Goal: Task Accomplishment & Management: Complete application form

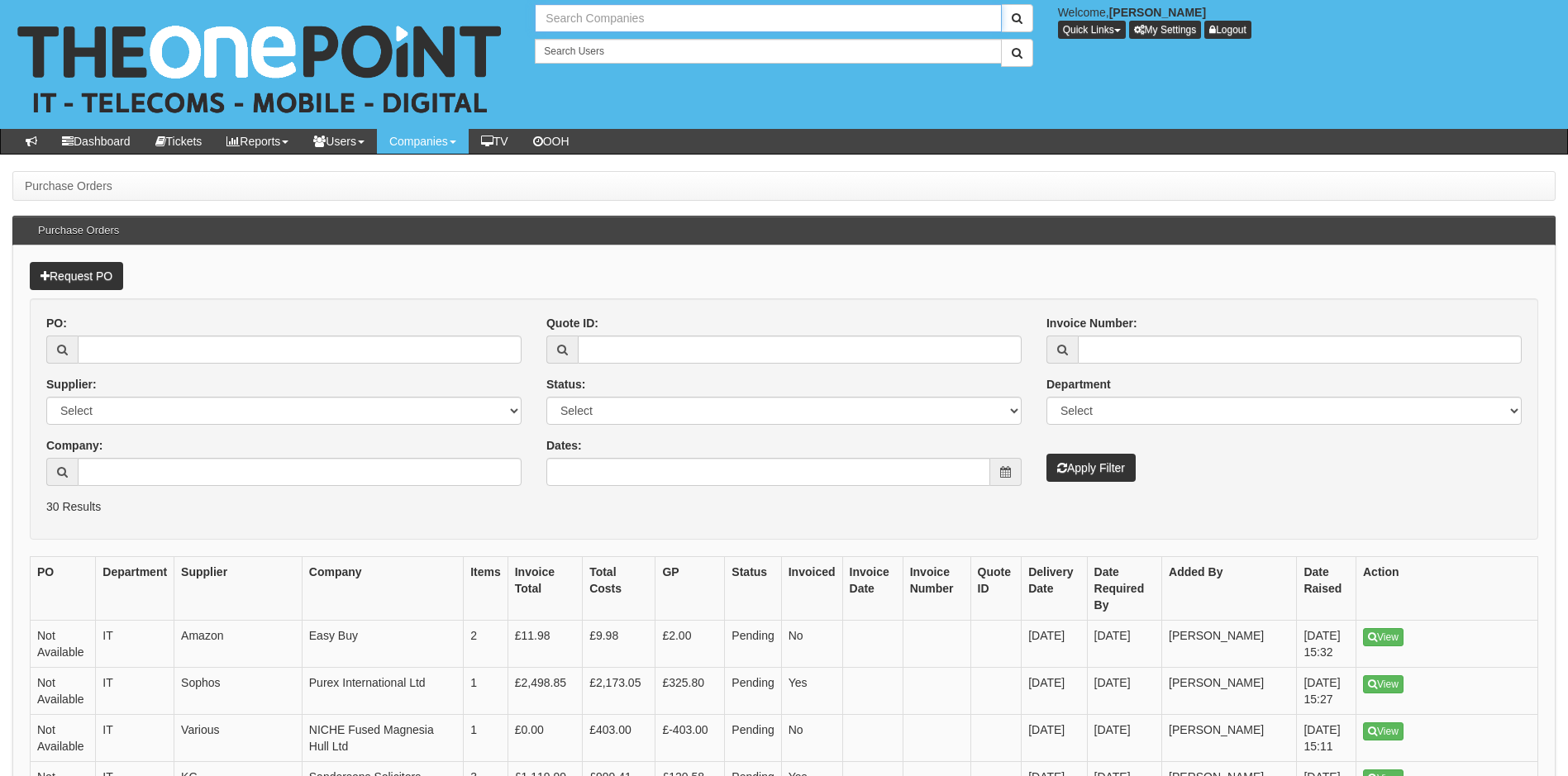
click at [611, 14] on input "text" at bounding box center [768, 18] width 466 height 28
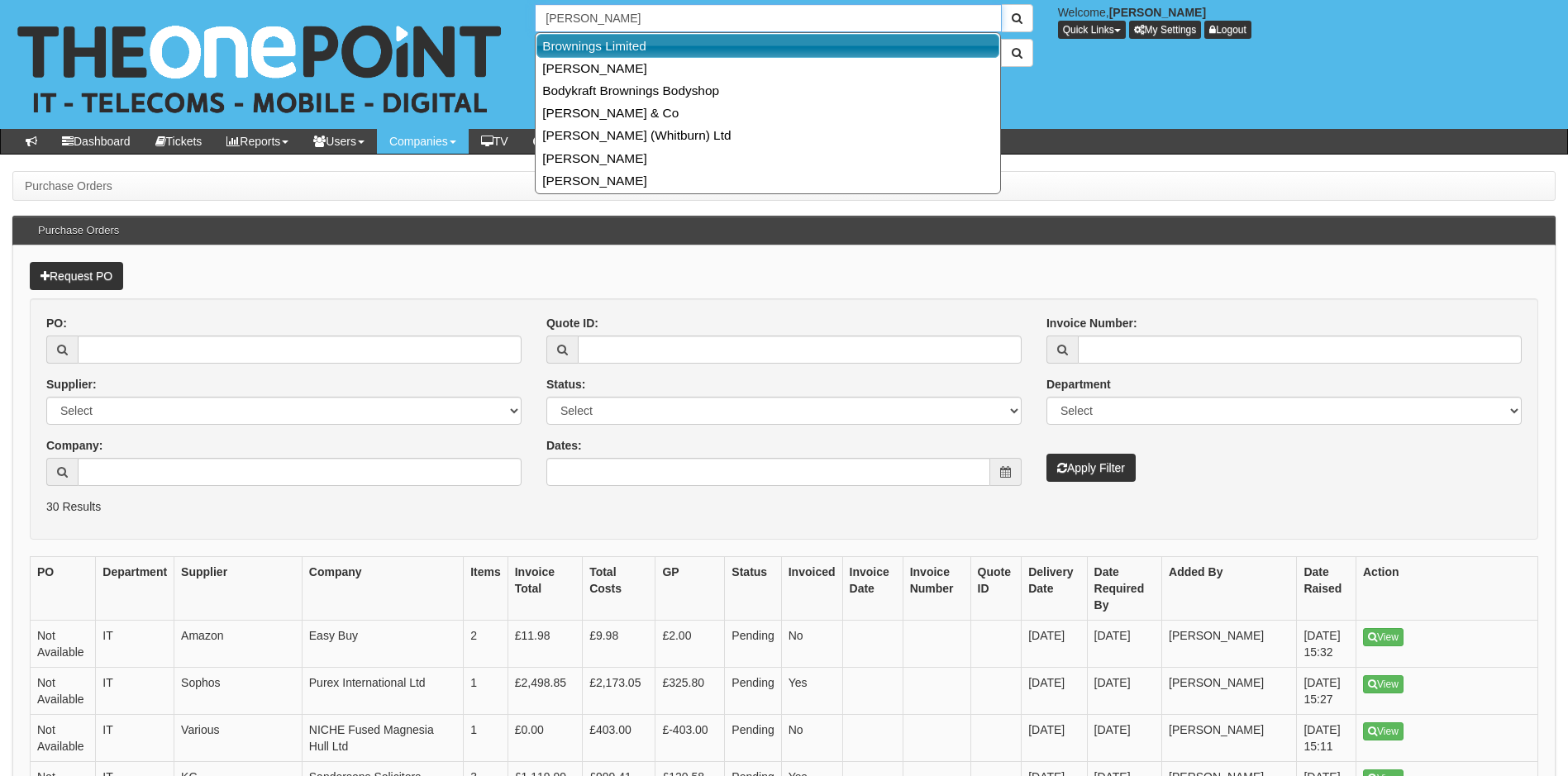
click at [603, 45] on link "Brownings Limited" at bounding box center [768, 45] width 463 height 24
type input "Brownings Limited"
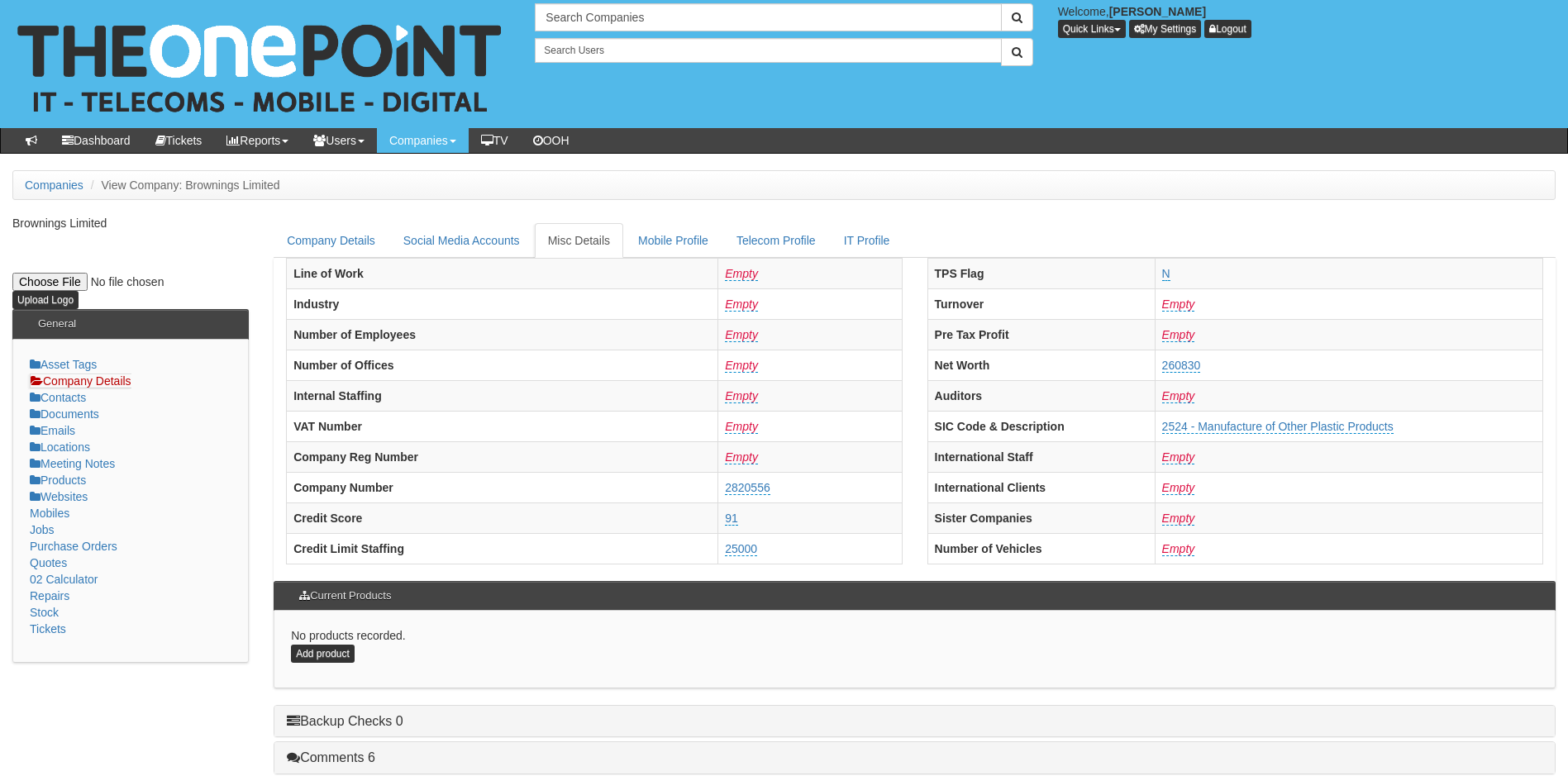
scroll to position [314, 0]
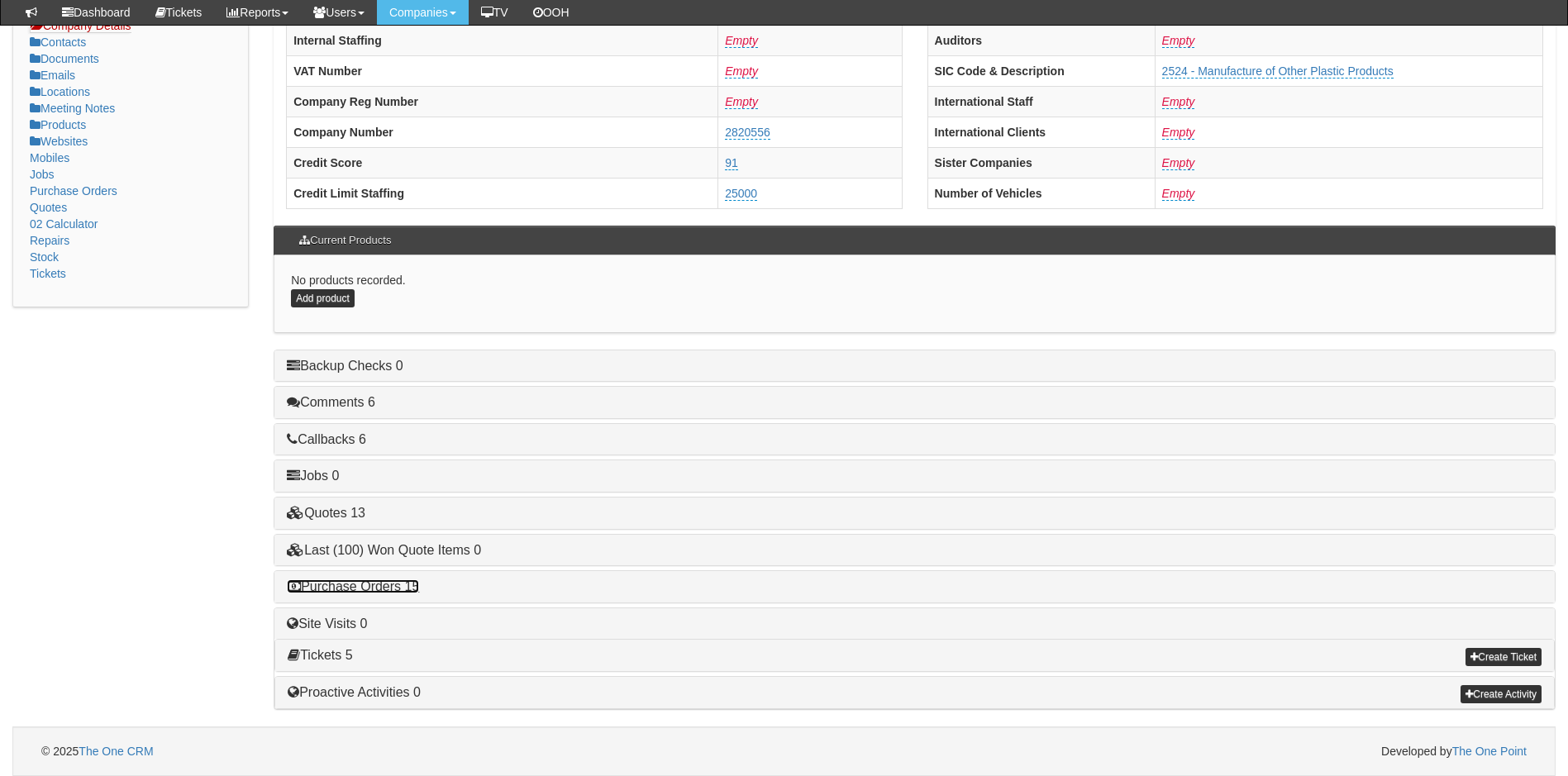
click at [392, 588] on link "Purchase Orders 15" at bounding box center [353, 586] width 132 height 14
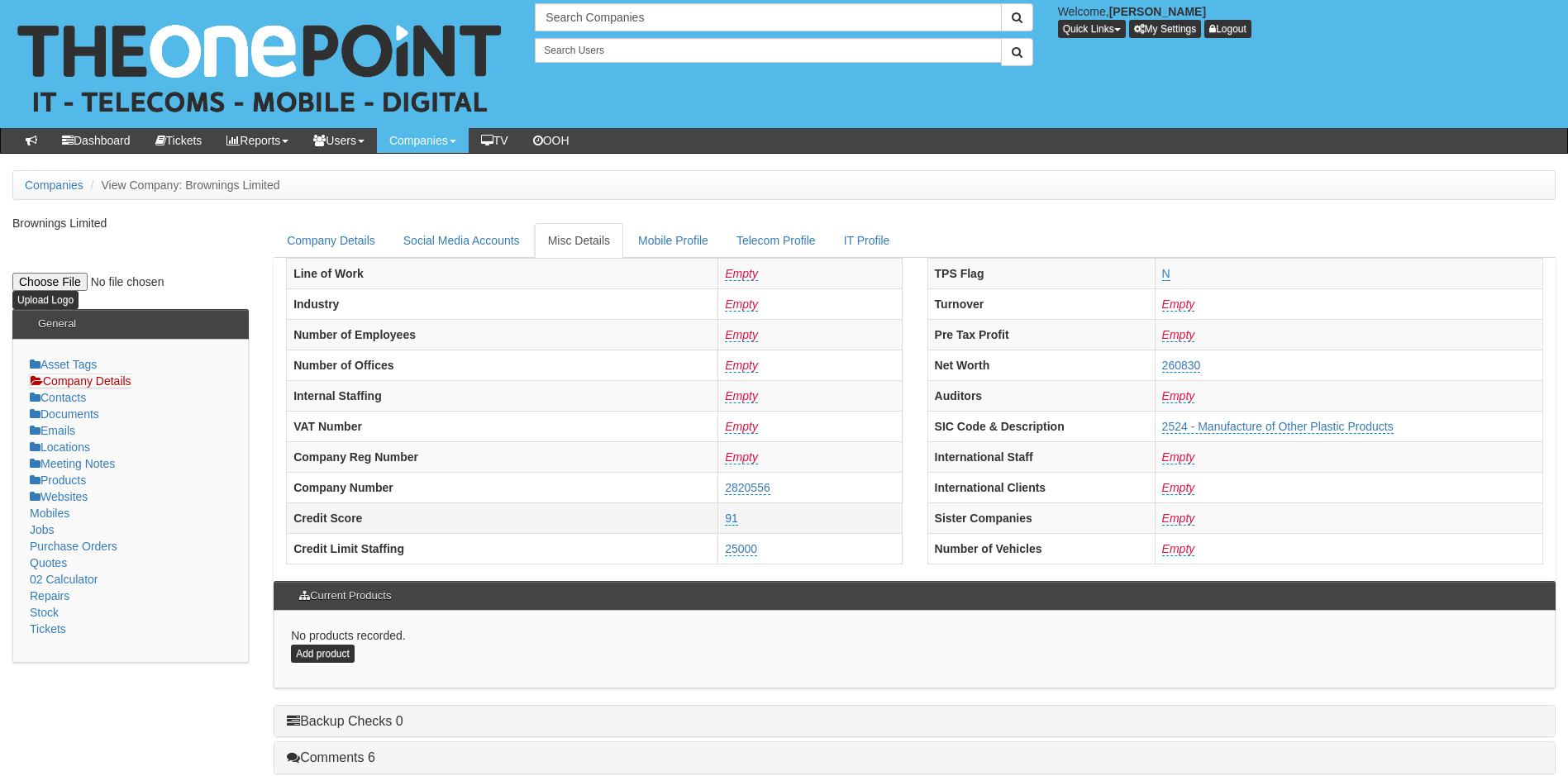
scroll to position [0, 0]
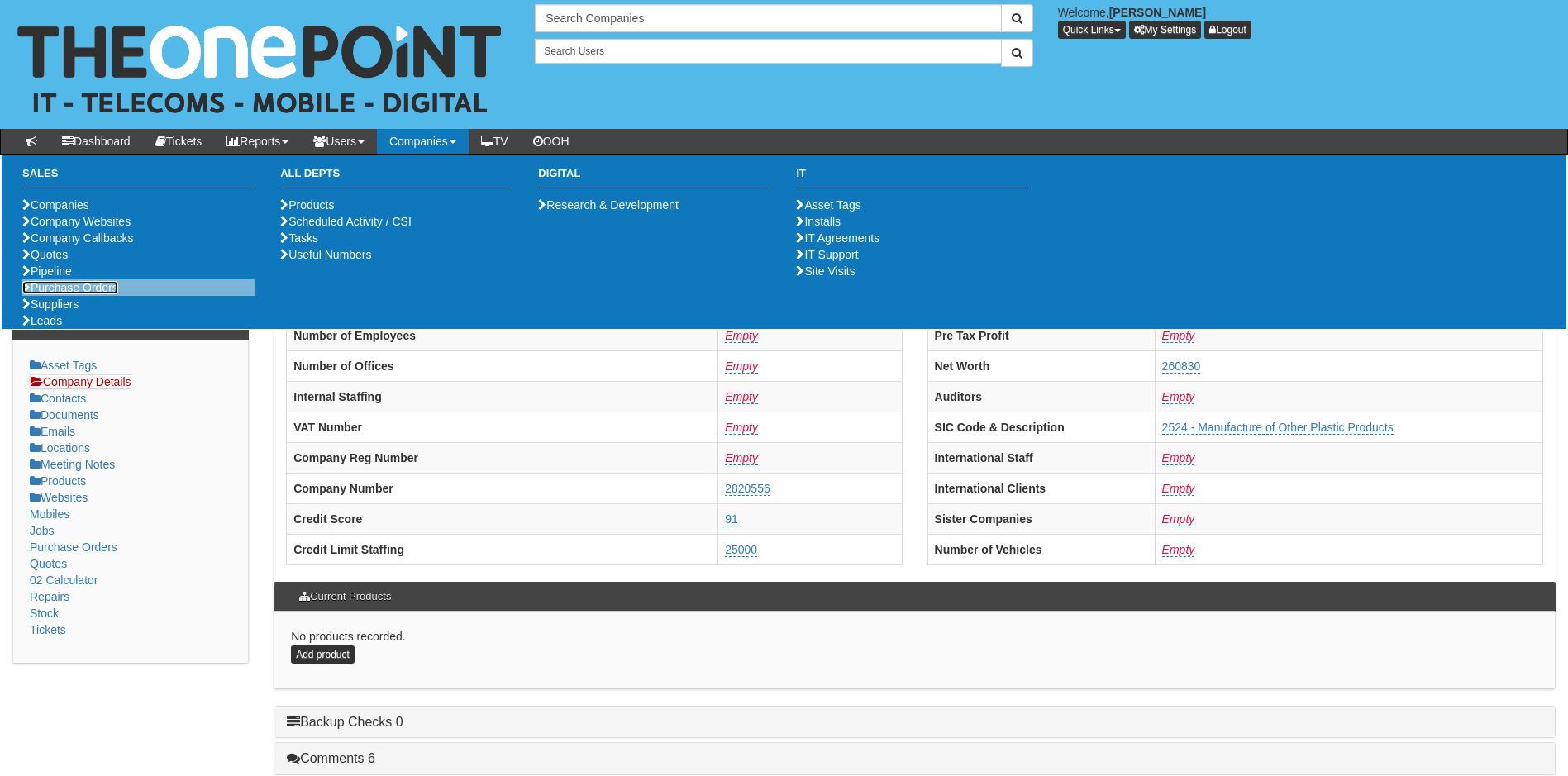
click at [75, 295] on link "Purchase Orders" at bounding box center [70, 288] width 96 height 13
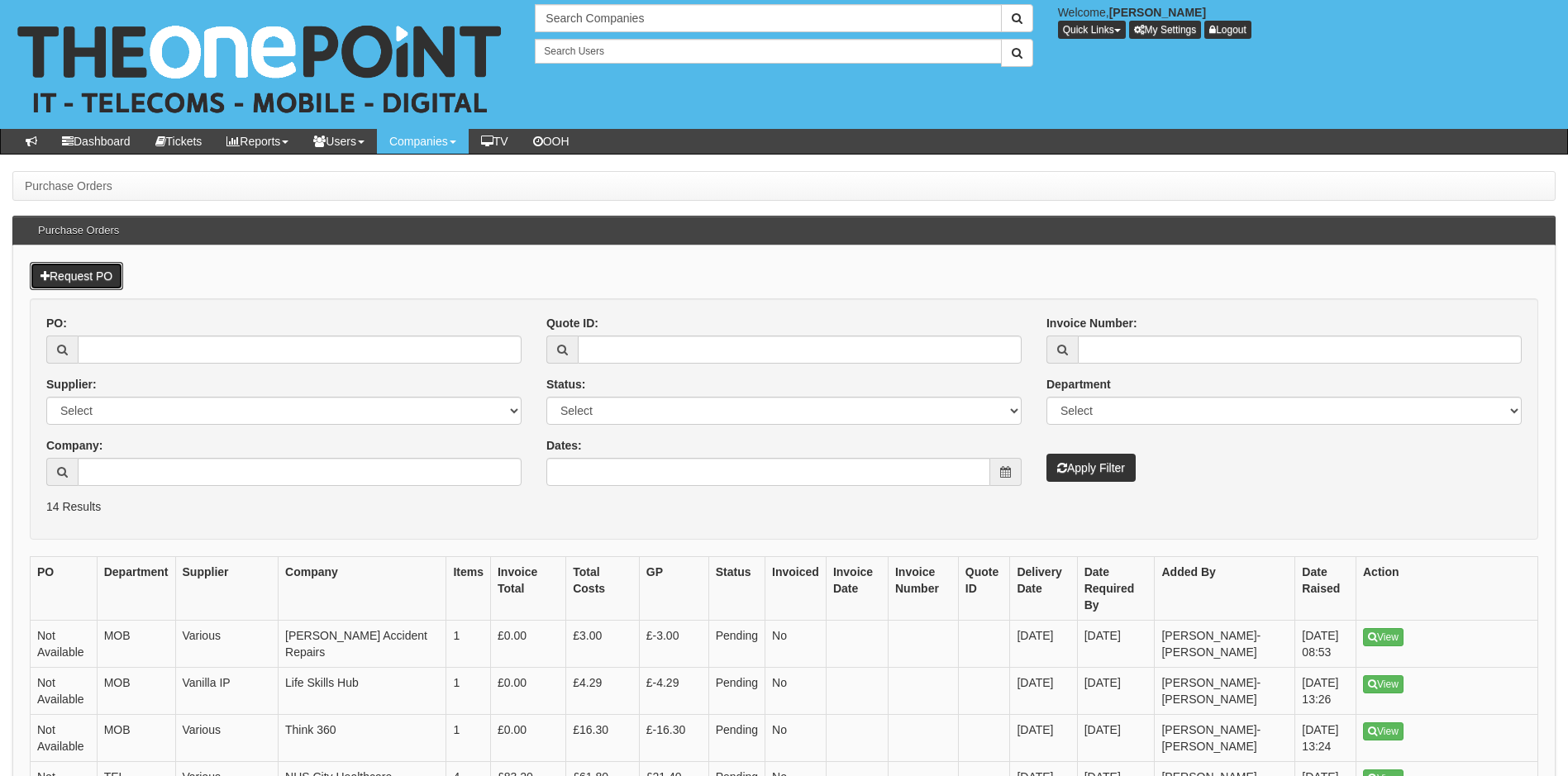
click at [74, 277] on link "Request PO" at bounding box center [77, 276] width 94 height 28
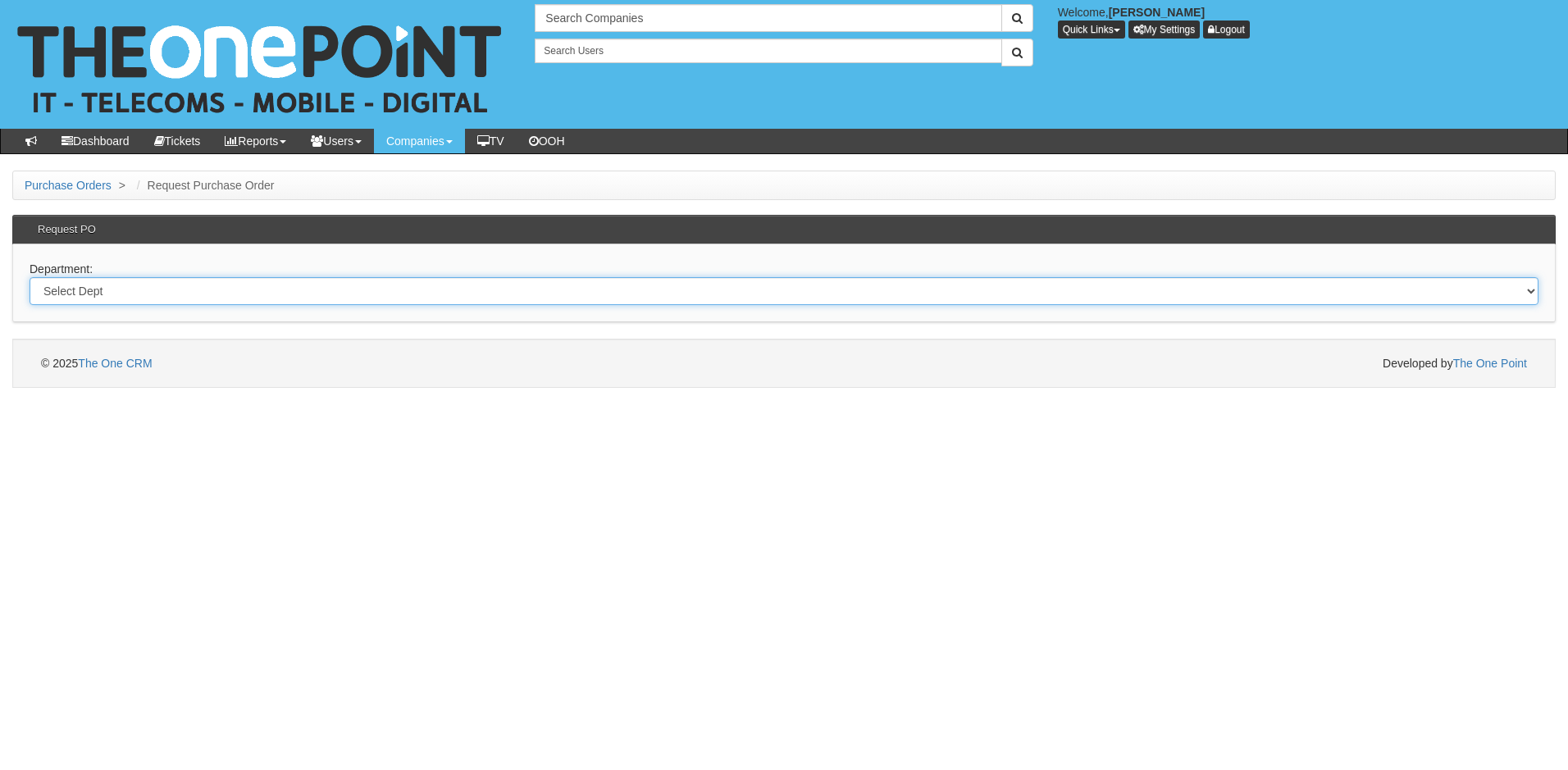
click at [179, 292] on select "Select Dept Digital Internal IT Mobiles Marketing Telecoms" at bounding box center [784, 292] width 1509 height 28
select select "?pipeID=&dept=IT"
click at [30, 277] on select "Select Dept Digital Internal IT Mobiles Marketing Telecoms" at bounding box center [784, 292] width 1509 height 28
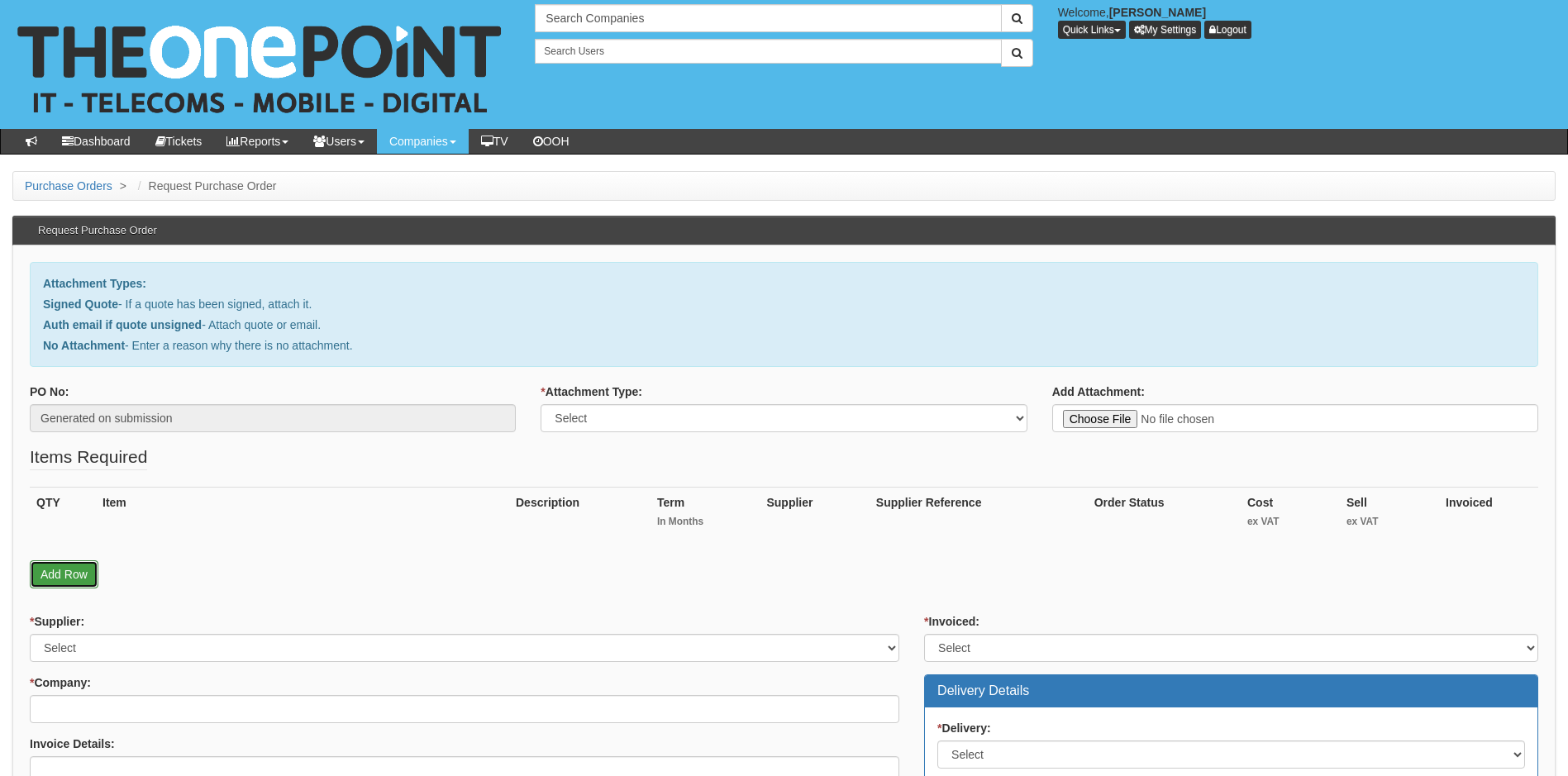
click at [64, 573] on link "Add Row" at bounding box center [64, 575] width 69 height 28
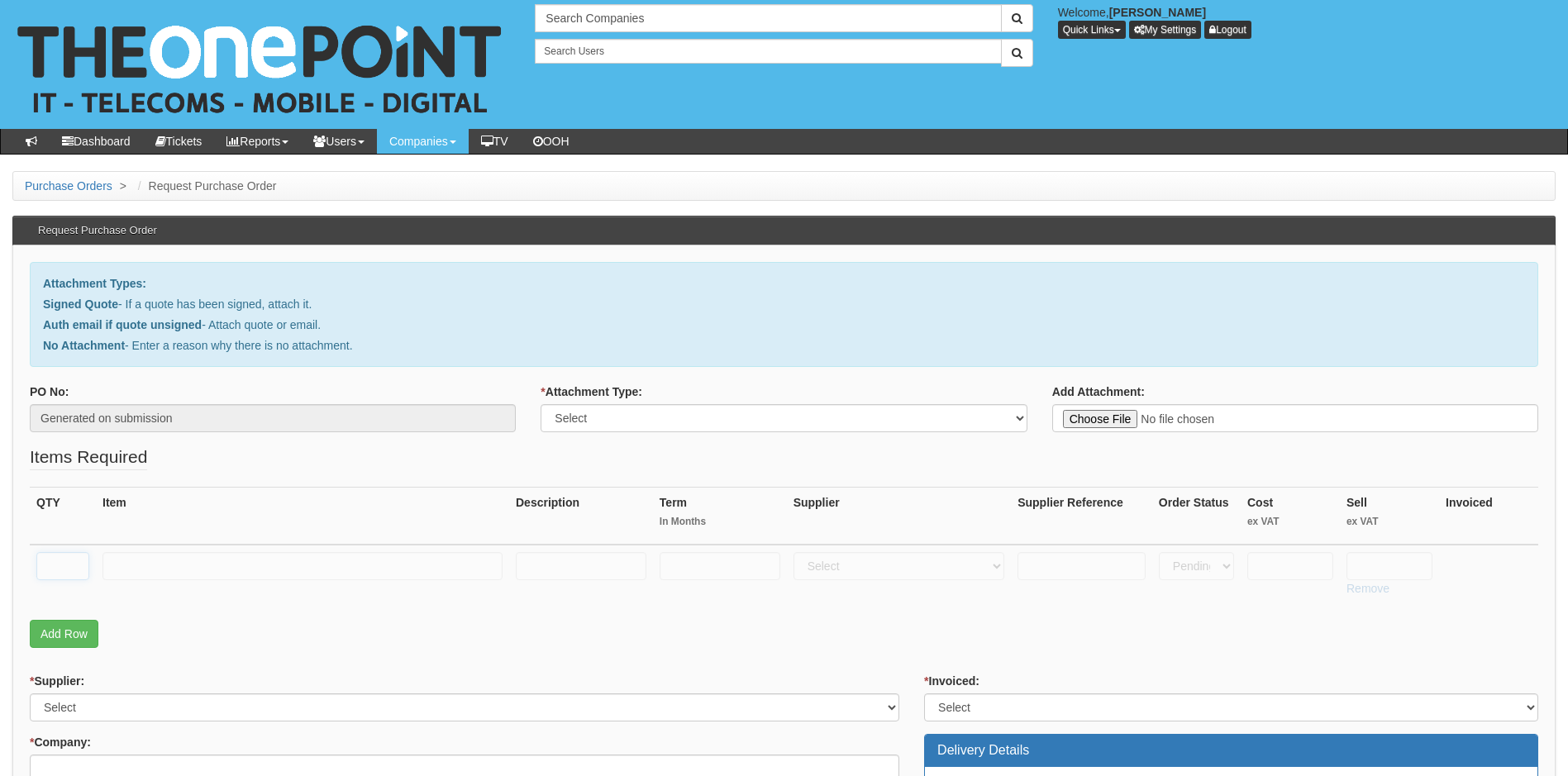
click at [69, 573] on input "text" at bounding box center [62, 567] width 53 height 28
click at [60, 635] on link "Add Row" at bounding box center [64, 635] width 69 height 28
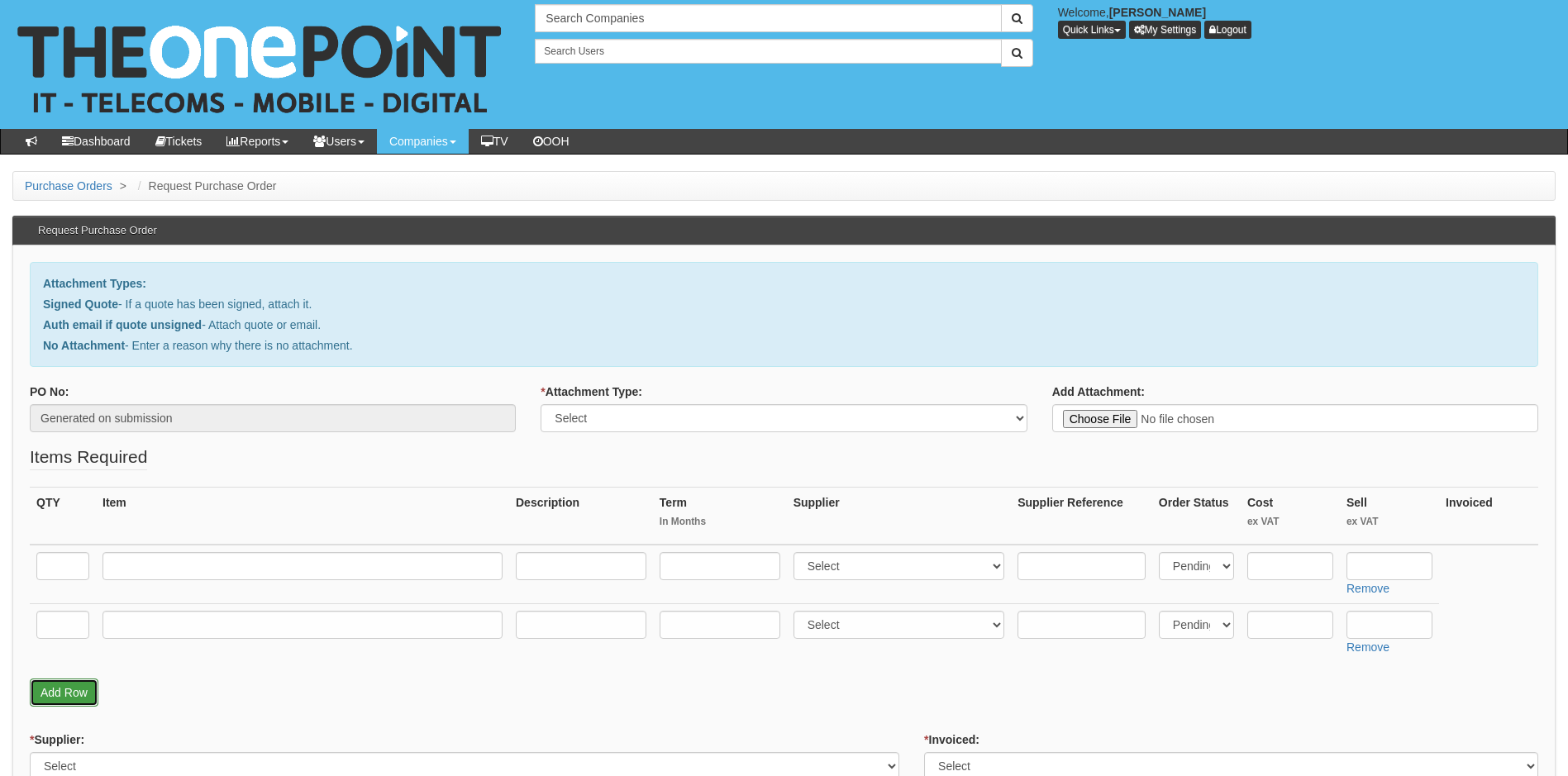
click at [54, 683] on link "Add Row" at bounding box center [64, 693] width 69 height 28
click at [64, 752] on link "Add Row" at bounding box center [64, 752] width 69 height 28
click at [64, 568] on input "text" at bounding box center [62, 567] width 53 height 28
type input "3"
click at [155, 568] on input "text" at bounding box center [302, 567] width 400 height 28
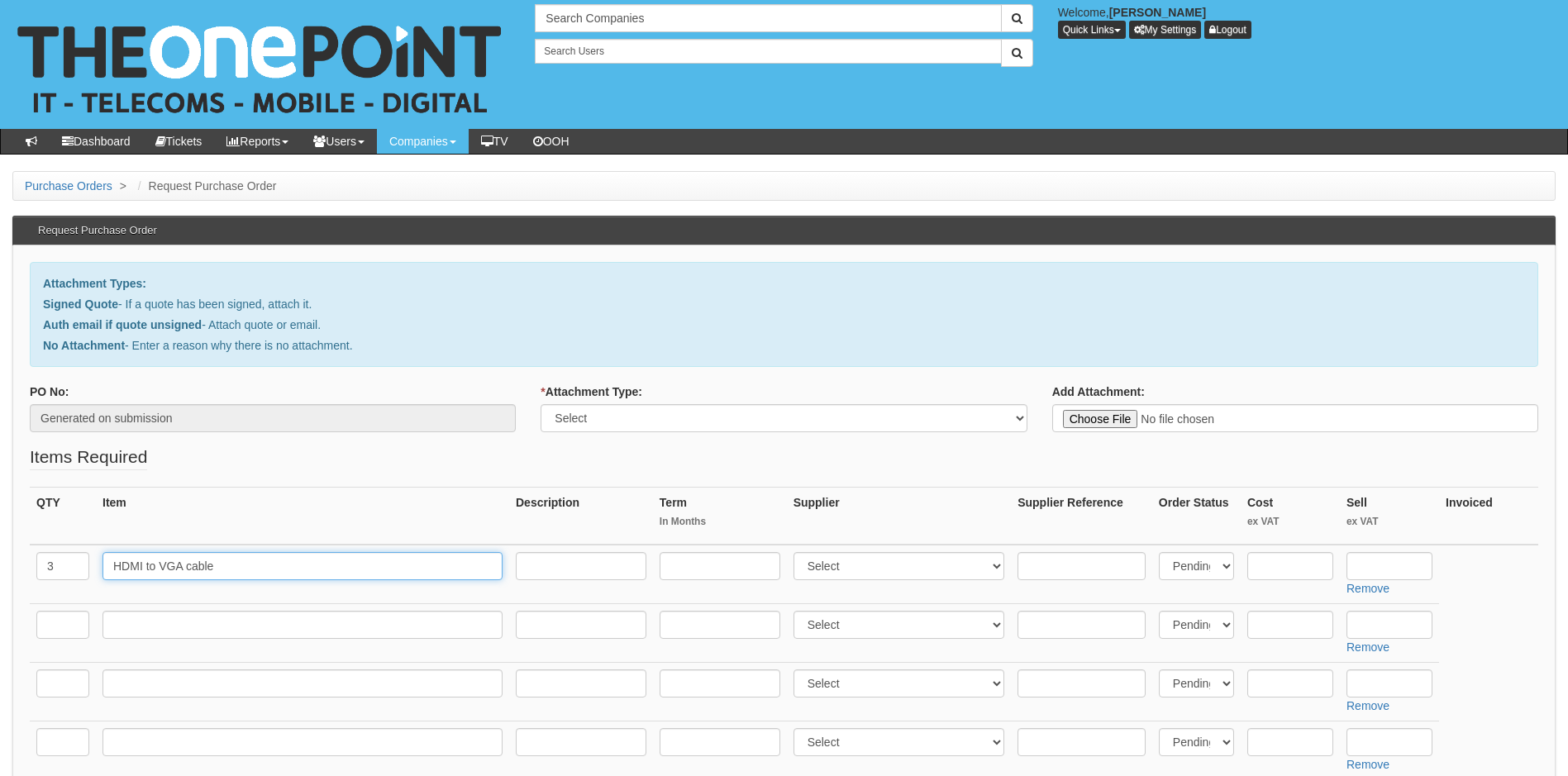
type input "HDMI to VGA cable"
click at [59, 621] on input "text" at bounding box center [62, 625] width 53 height 28
type input "3"
click at [144, 625] on input "text" at bounding box center [302, 625] width 400 height 28
type input "HDMI Cable"
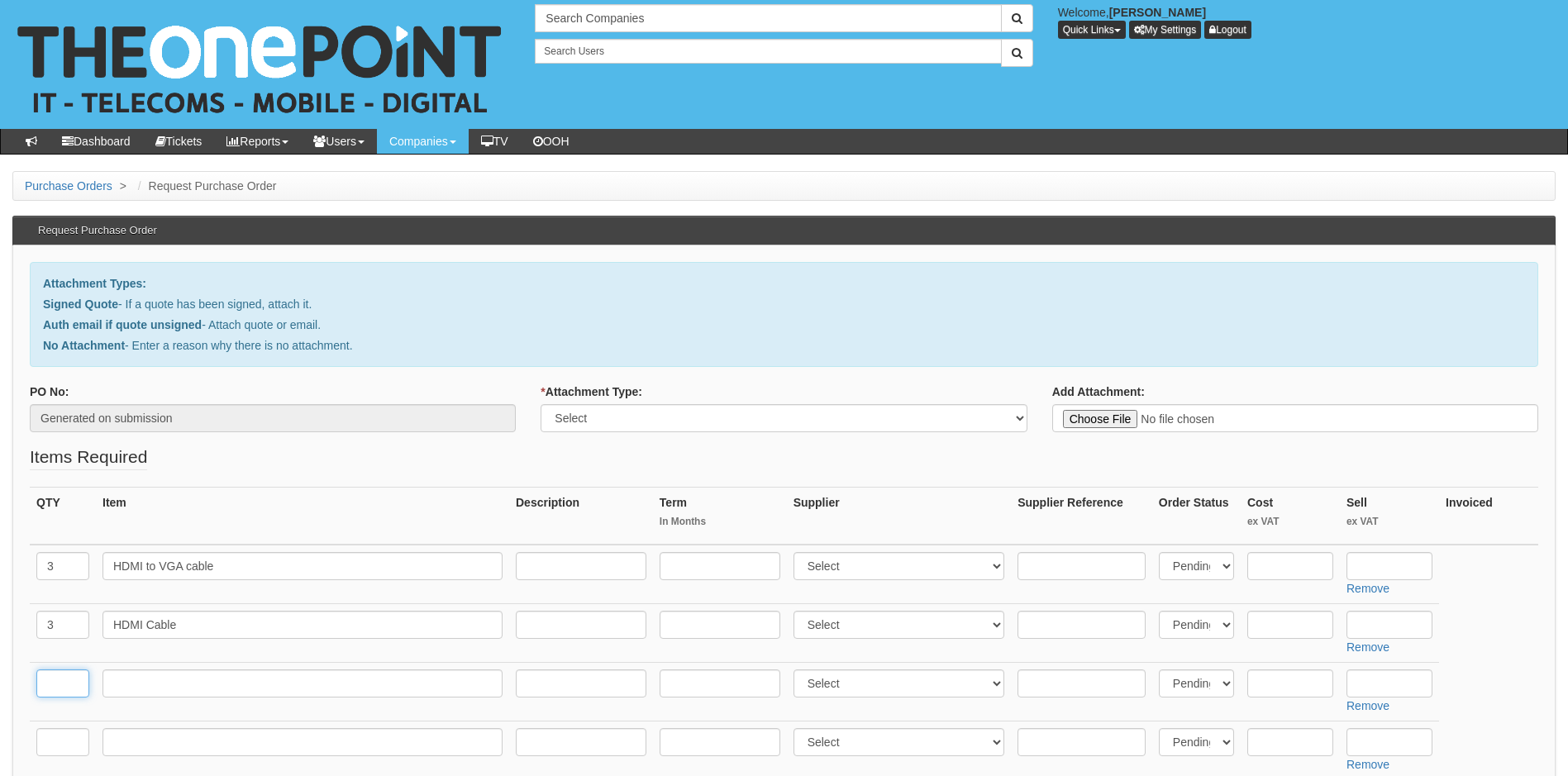
click at [64, 681] on input "text" at bounding box center [62, 684] width 53 height 28
type input "1"
click at [129, 682] on input "text" at bounding box center [302, 684] width 400 height 28
click at [200, 685] on input "Display port to" at bounding box center [302, 684] width 400 height 28
type input "Display port to VGA Cable"
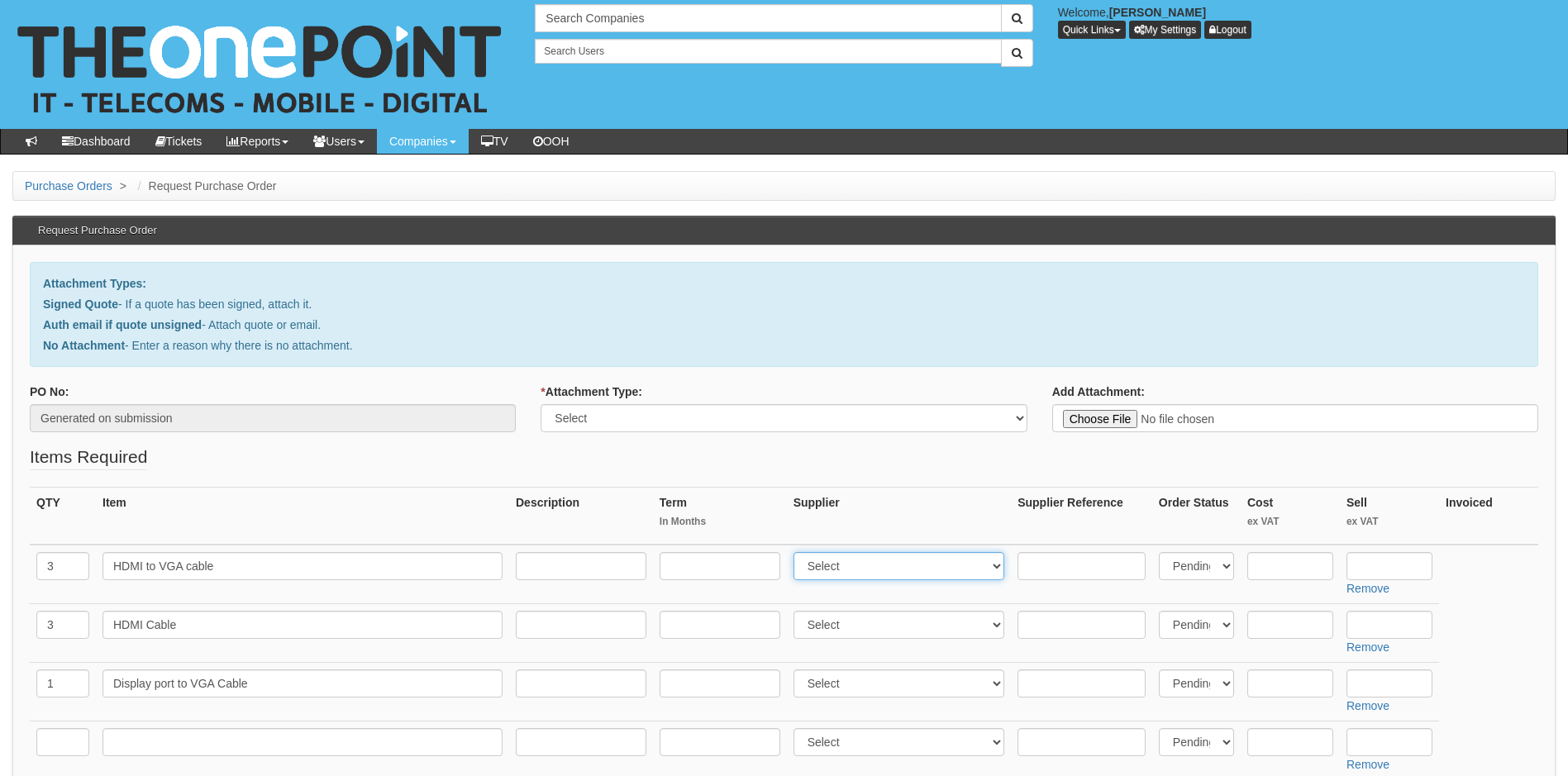
click at [875, 572] on select "Select 123 REG.co.uk 1Password 3 4Gon AA Jones Electric Ltd Abzorb Access Group…" at bounding box center [899, 567] width 212 height 28
select select "13"
click at [797, 552] on select "Select 123 REG.co.uk 1Password 3 4Gon AA Jones Electric Ltd Abzorb Access Group…" at bounding box center [899, 567] width 212 height 28
click at [882, 631] on select "Select 123 REG.co.uk 1Password 3 4Gon AA Jones Electric Ltd Abzorb Access Group…" at bounding box center [899, 625] width 212 height 28
select select "13"
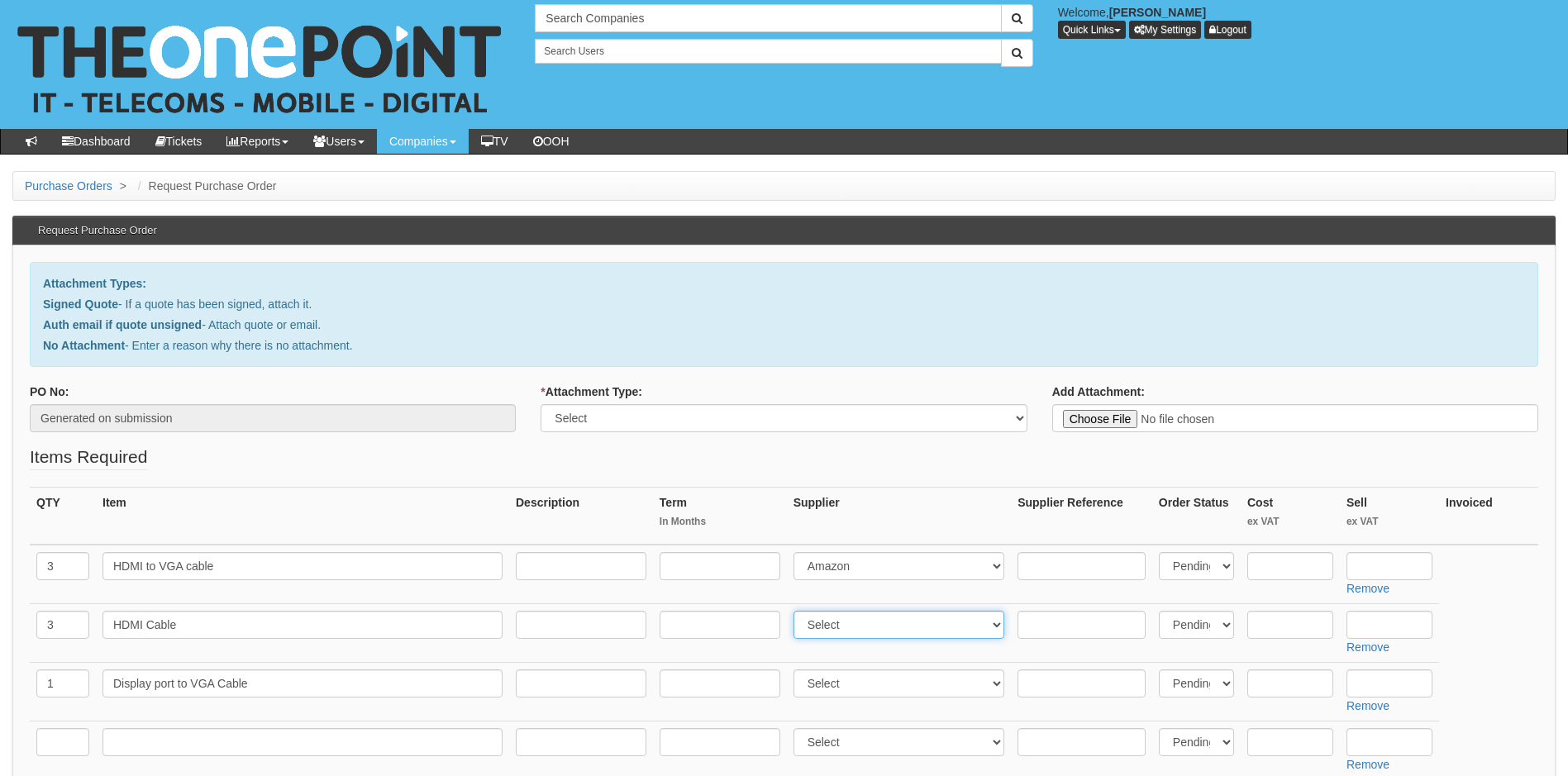
click at [797, 611] on select "Select 123 REG.co.uk 1Password 3 4Gon AA Jones Electric Ltd Abzorb Access Group…" at bounding box center [899, 625] width 212 height 28
drag, startPoint x: 851, startPoint y: 695, endPoint x: 851, endPoint y: 682, distance: 13.0
click at [851, 695] on select "Select 123 REG.co.uk 1Password 3 4Gon AA Jones Electric Ltd Abzorb Access Group…" at bounding box center [899, 684] width 212 height 28
click at [850, 688] on select "Select 123 REG.co.uk 1Password 3 4Gon AA Jones Electric Ltd Abzorb Access Group…" at bounding box center [899, 684] width 212 height 28
click at [851, 686] on select "Select 123 REG.co.uk 1Password 3 4Gon AA Jones Electric Ltd Abzorb Access Group…" at bounding box center [899, 684] width 212 height 28
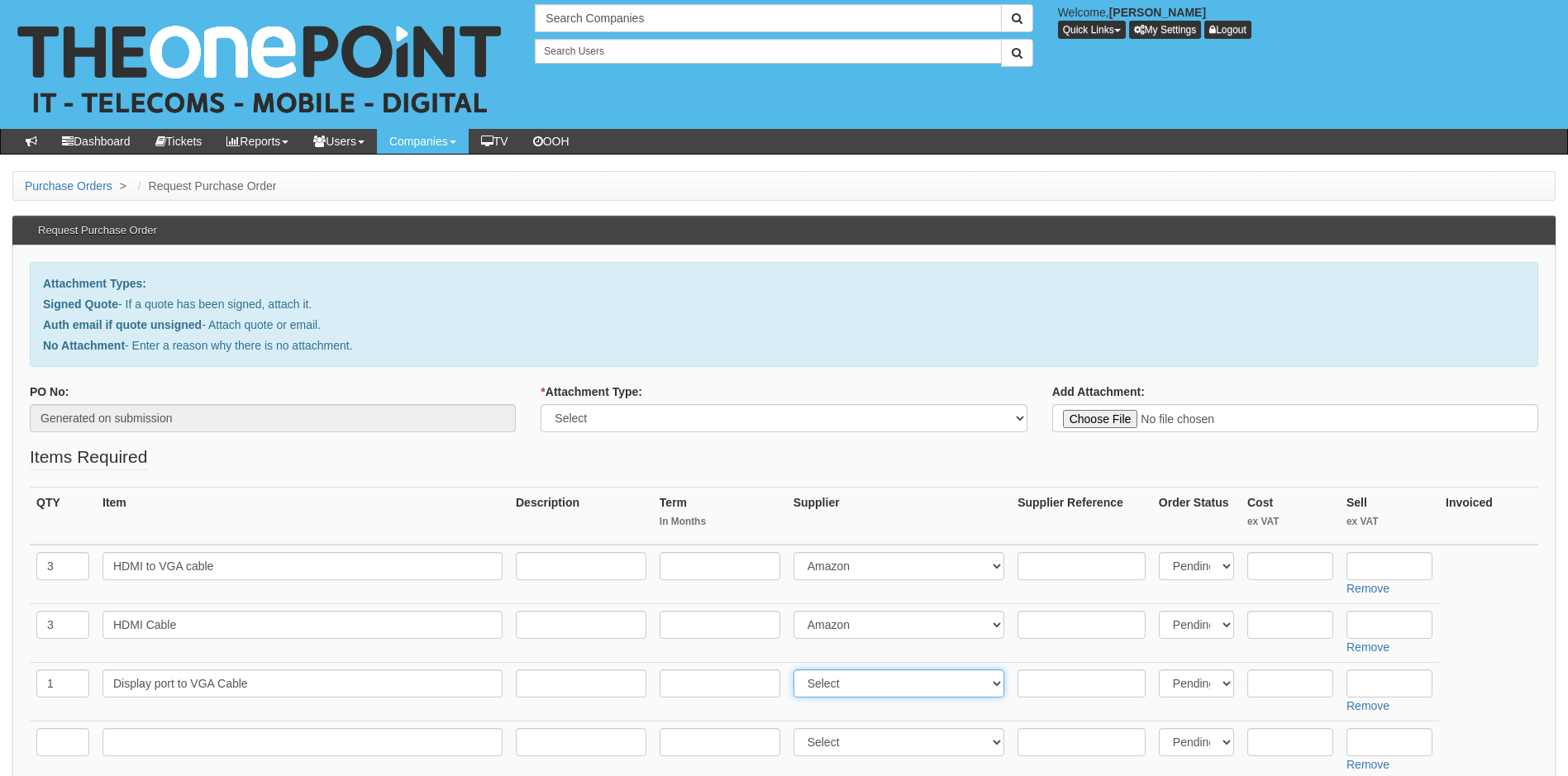
select select "13"
click at [797, 670] on select "Select 123 REG.co.uk 1Password 3 4Gon AA Jones Electric Ltd Abzorb Access Group…" at bounding box center [899, 684] width 212 height 28
click at [852, 743] on select "Select 123 REG.co.uk 1Password 3 4Gon AA Jones Electric Ltd Abzorb Access Group…" at bounding box center [899, 743] width 212 height 28
click at [885, 745] on select "Select 123 REG.co.uk 1Password 3 4Gon AA Jones Electric Ltd Abzorb Access Group…" at bounding box center [899, 743] width 212 height 28
click at [887, 744] on select "Select 123 REG.co.uk 1Password 3 4Gon AA Jones Electric Ltd Abzorb Access Group…" at bounding box center [899, 743] width 212 height 28
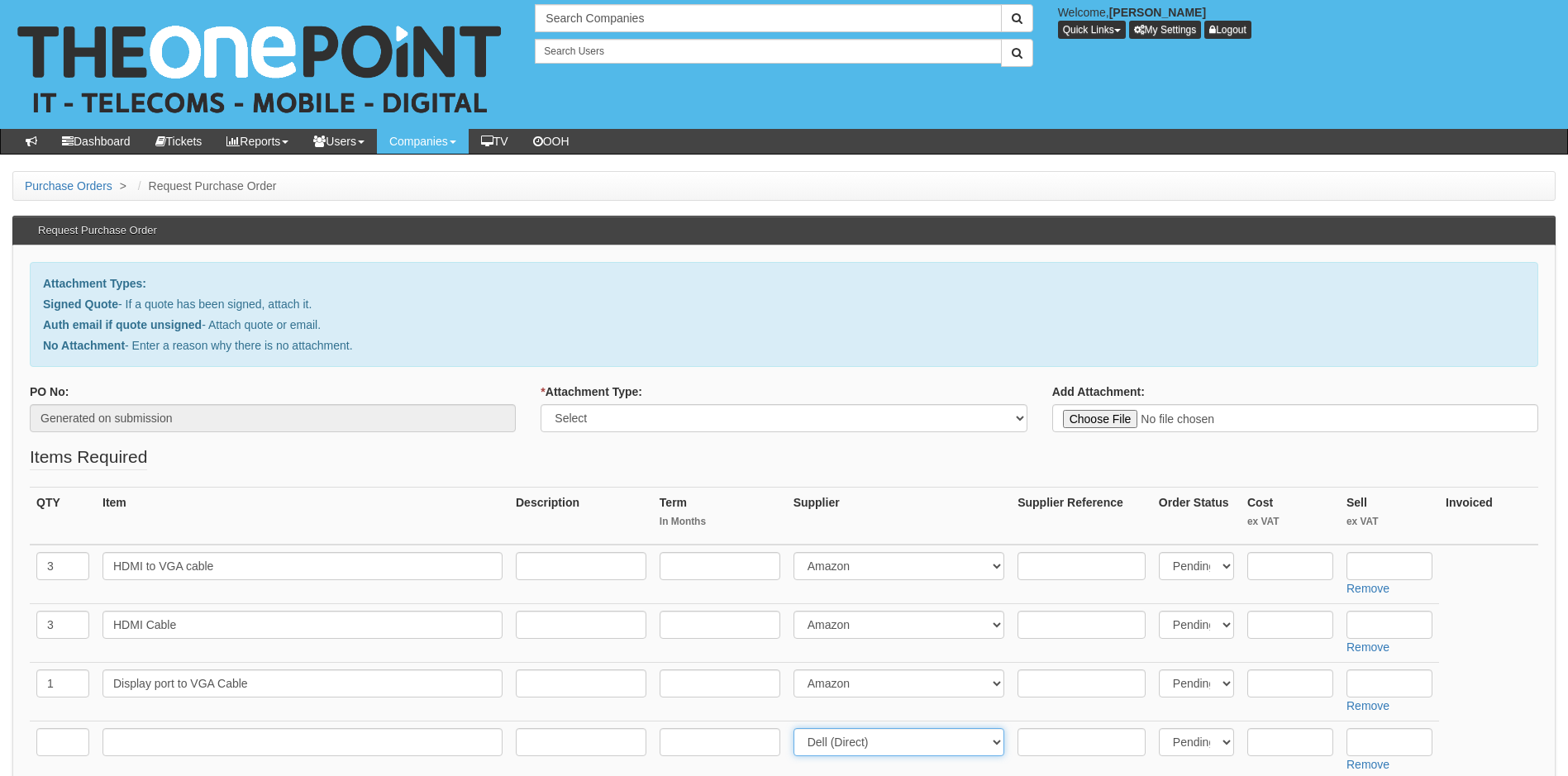
select select "13"
click at [797, 728] on select "Select 123 REG.co.uk 1Password 3 4Gon AA Jones Electric Ltd Abzorb Access Group…" at bounding box center [899, 743] width 212 height 28
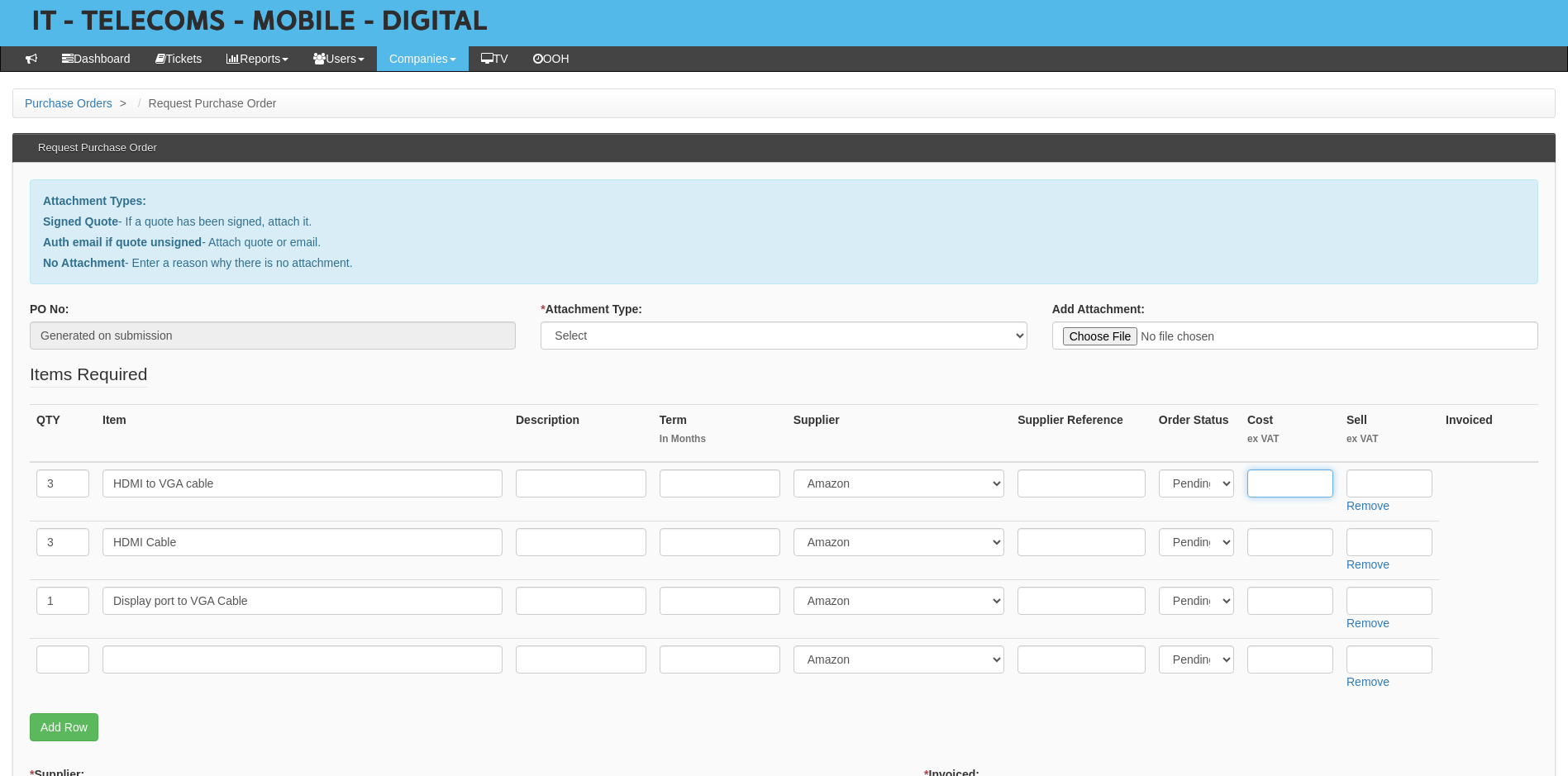
click at [1283, 487] on input "text" at bounding box center [1290, 484] width 86 height 28
type input "5.99"
click at [1365, 491] on input "text" at bounding box center [1390, 484] width 86 height 28
type input "6.99"
click at [1283, 542] on input "text" at bounding box center [1290, 542] width 86 height 28
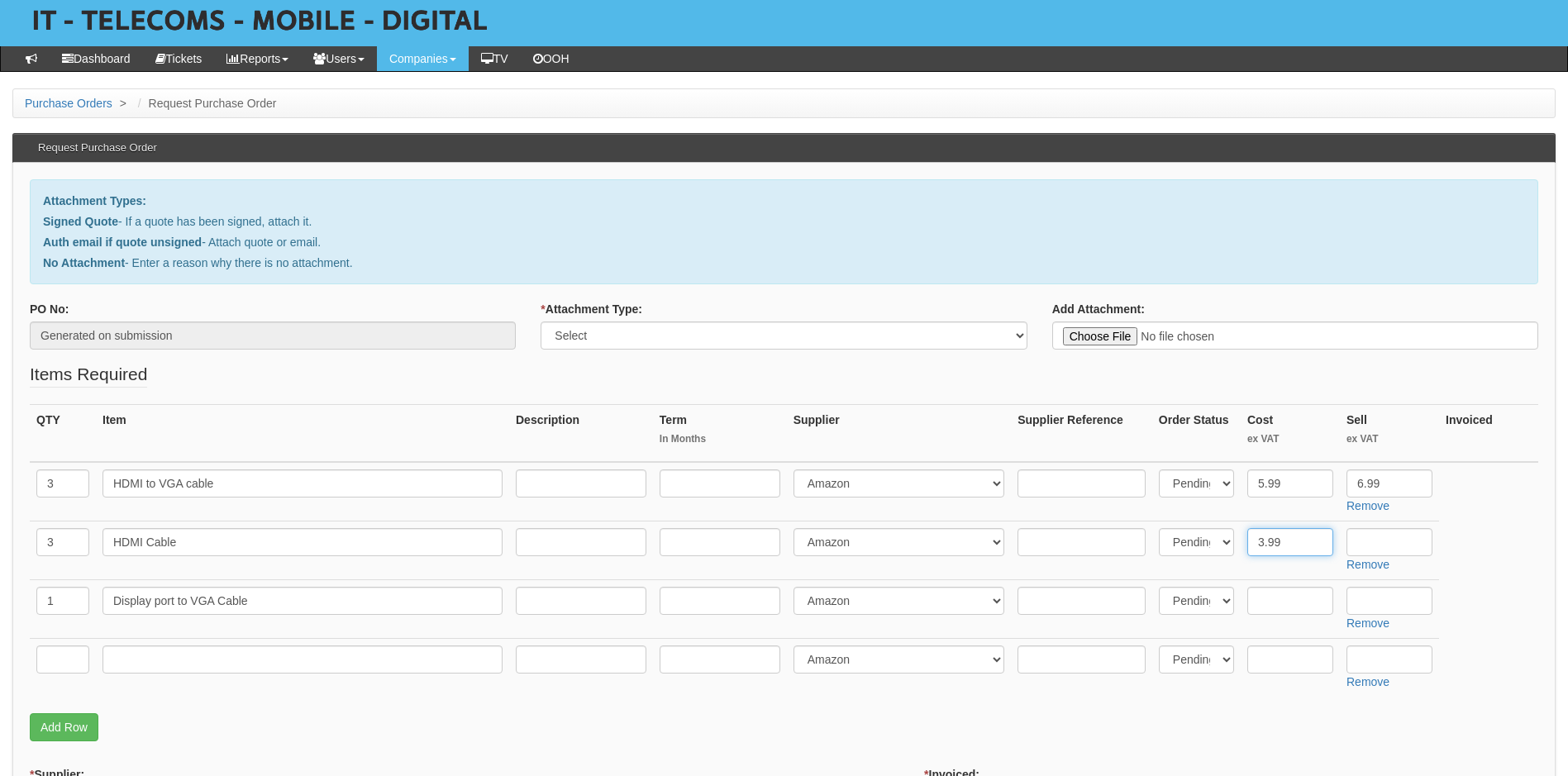
type input "3.99"
click at [1400, 540] on input "text" at bounding box center [1390, 542] width 86 height 28
type input "4.99"
click at [1283, 602] on input "text" at bounding box center [1290, 601] width 86 height 28
type input "5.94"
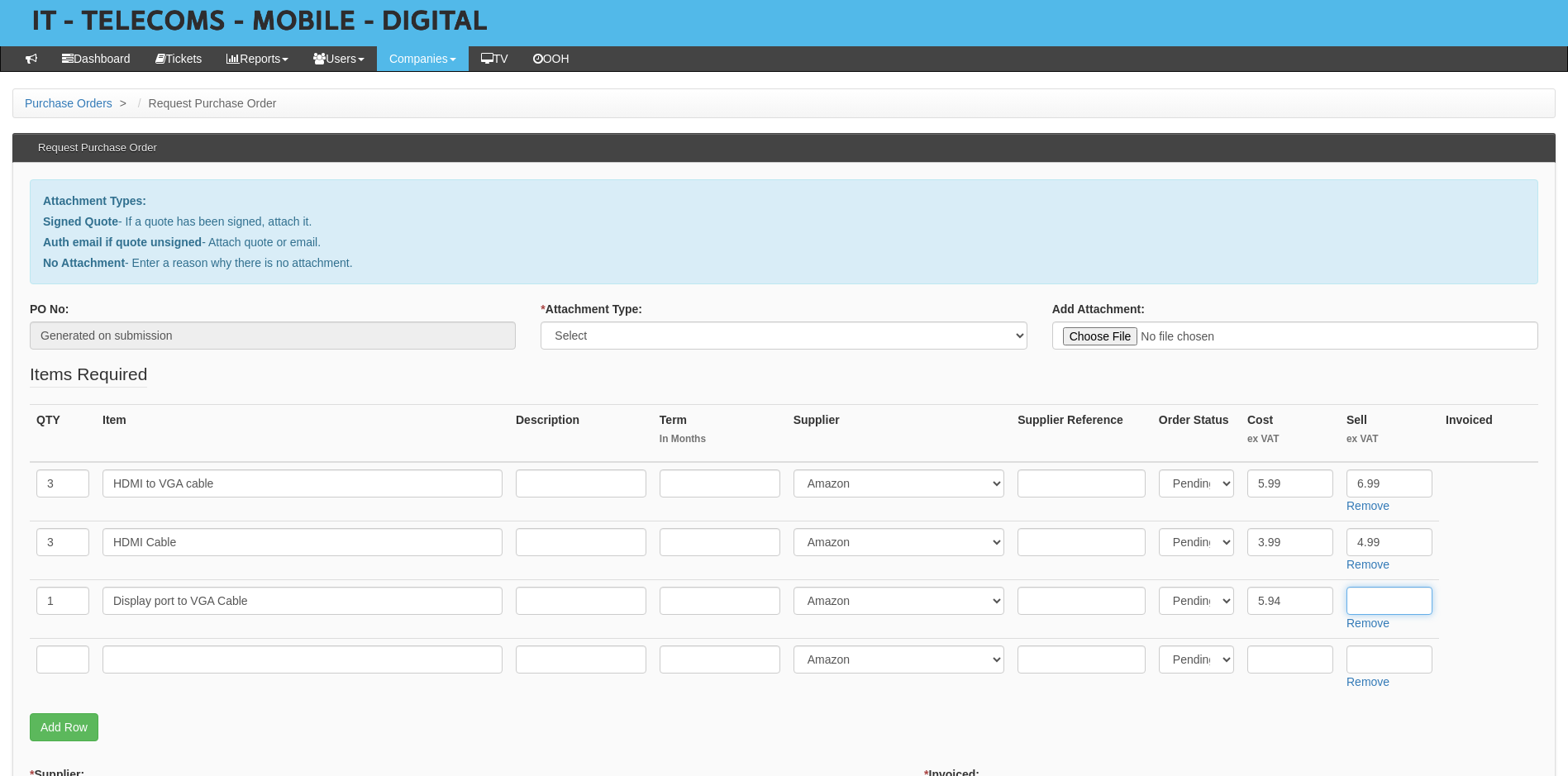
click at [1372, 604] on input "text" at bounding box center [1390, 601] width 86 height 28
type input "6.94"
click at [1297, 666] on input "text" at bounding box center [1290, 660] width 86 height 28
type input "0"
click at [1395, 663] on input "text" at bounding box center [1390, 660] width 86 height 28
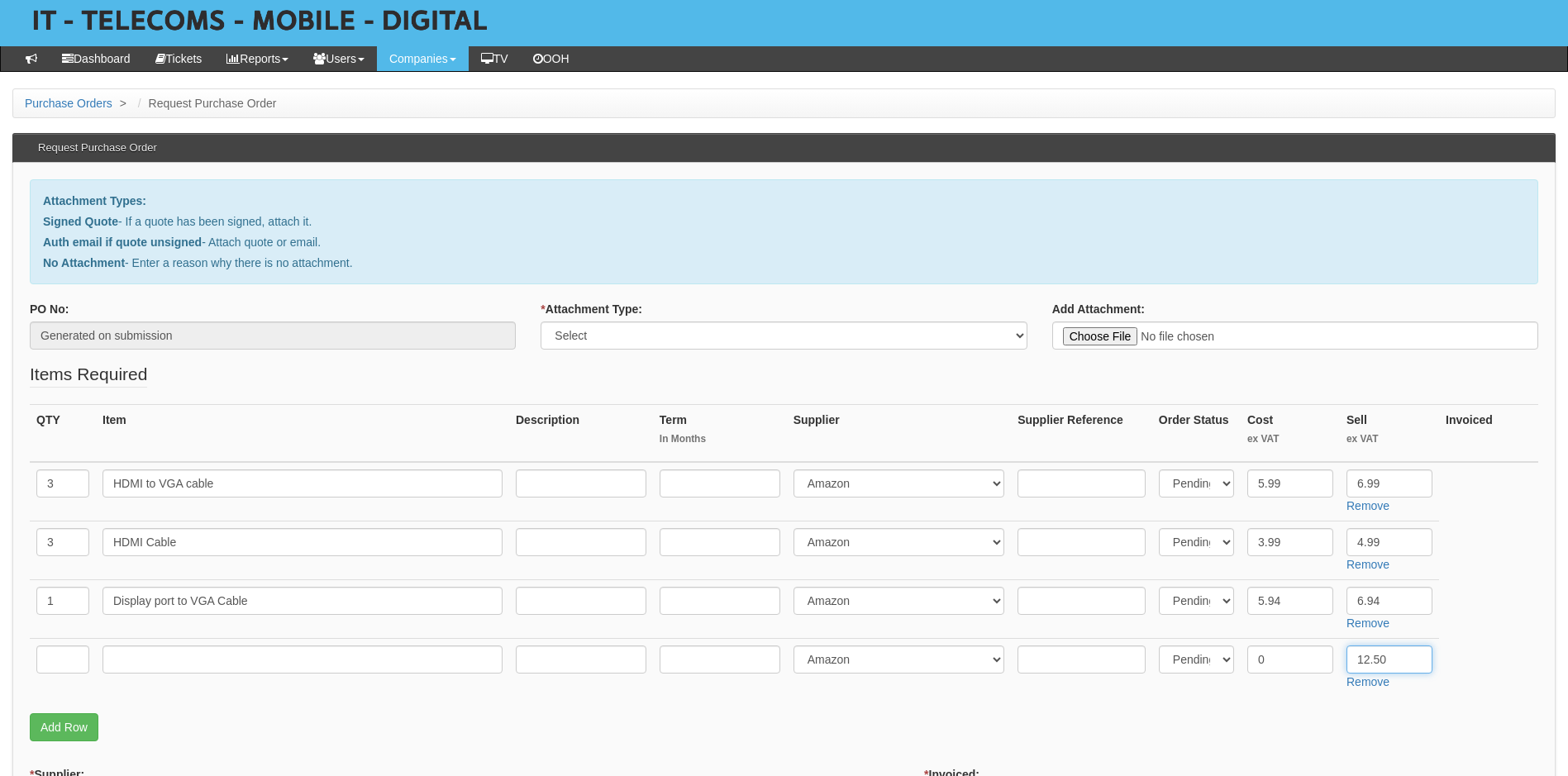
type input "12.50"
click at [78, 660] on input "text" at bounding box center [62, 660] width 53 height 28
type input "1"
click at [128, 660] on input "text" at bounding box center [302, 660] width 400 height 28
type input "Delivery"
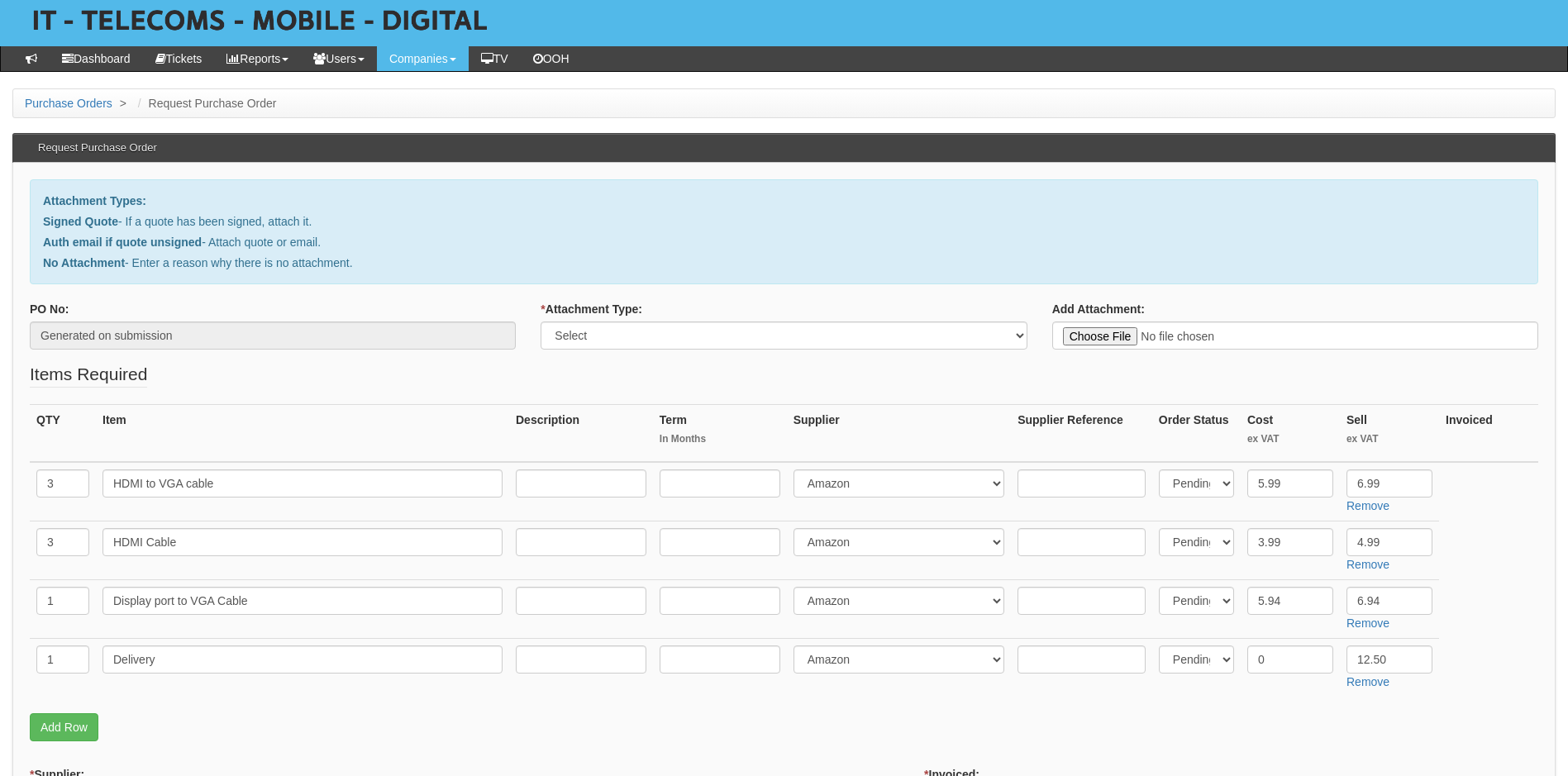
click at [598, 744] on fieldset "Items Required QTY Item Description Term In Months Supplier Supplier Reference …" at bounding box center [784, 556] width 1509 height 388
click at [803, 338] on select "Select Signed Quote Auth email with quote if unsigned No Attachment" at bounding box center [784, 336] width 486 height 28
select select "Signed Quote"
click at [541, 321] on select "Select Signed Quote Auth email with quote if unsigned No Attachment" at bounding box center [784, 336] width 486 height 28
type input "C:\fakepath\Brownings - Cables.pdf"
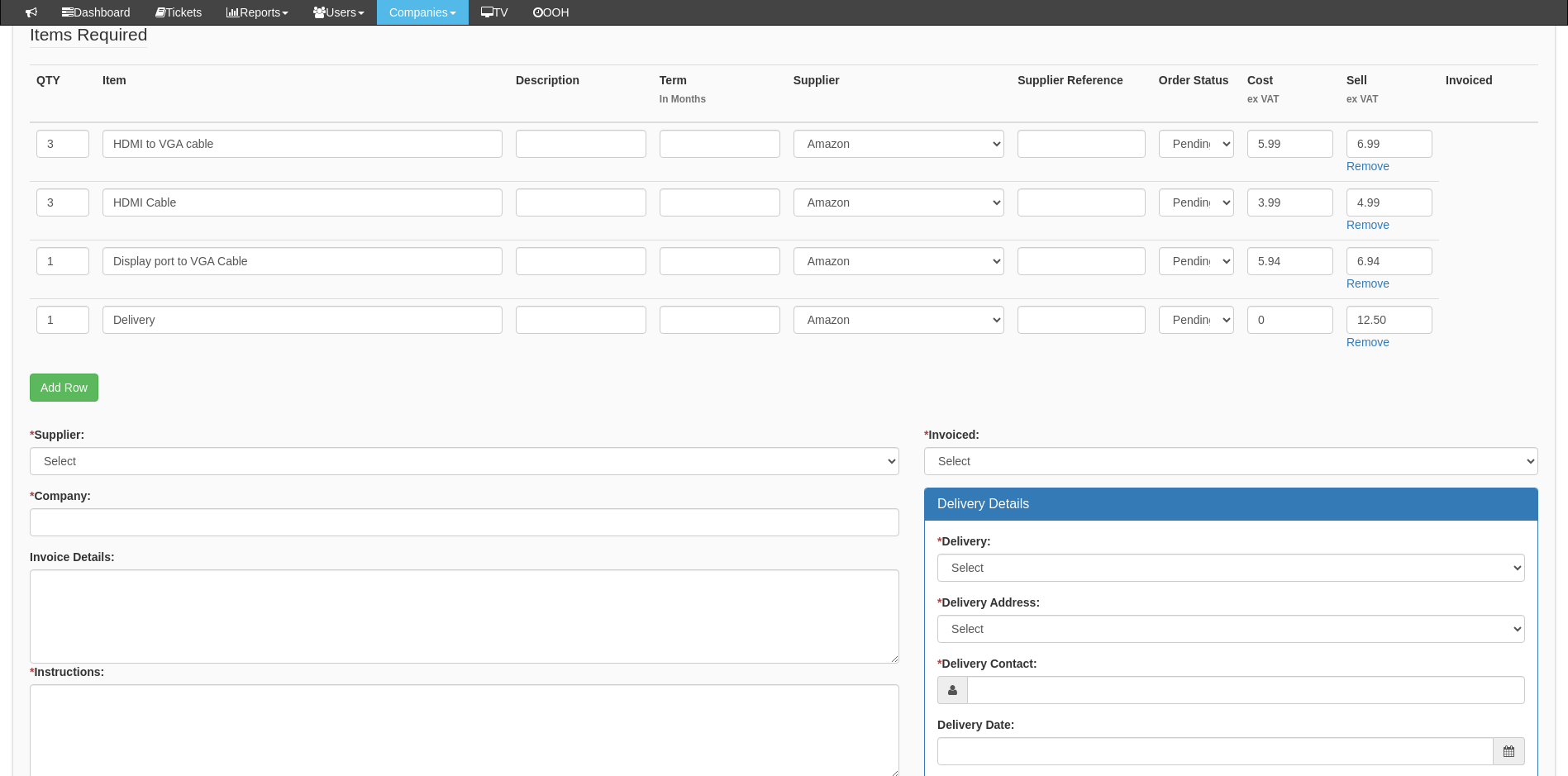
scroll to position [414, 0]
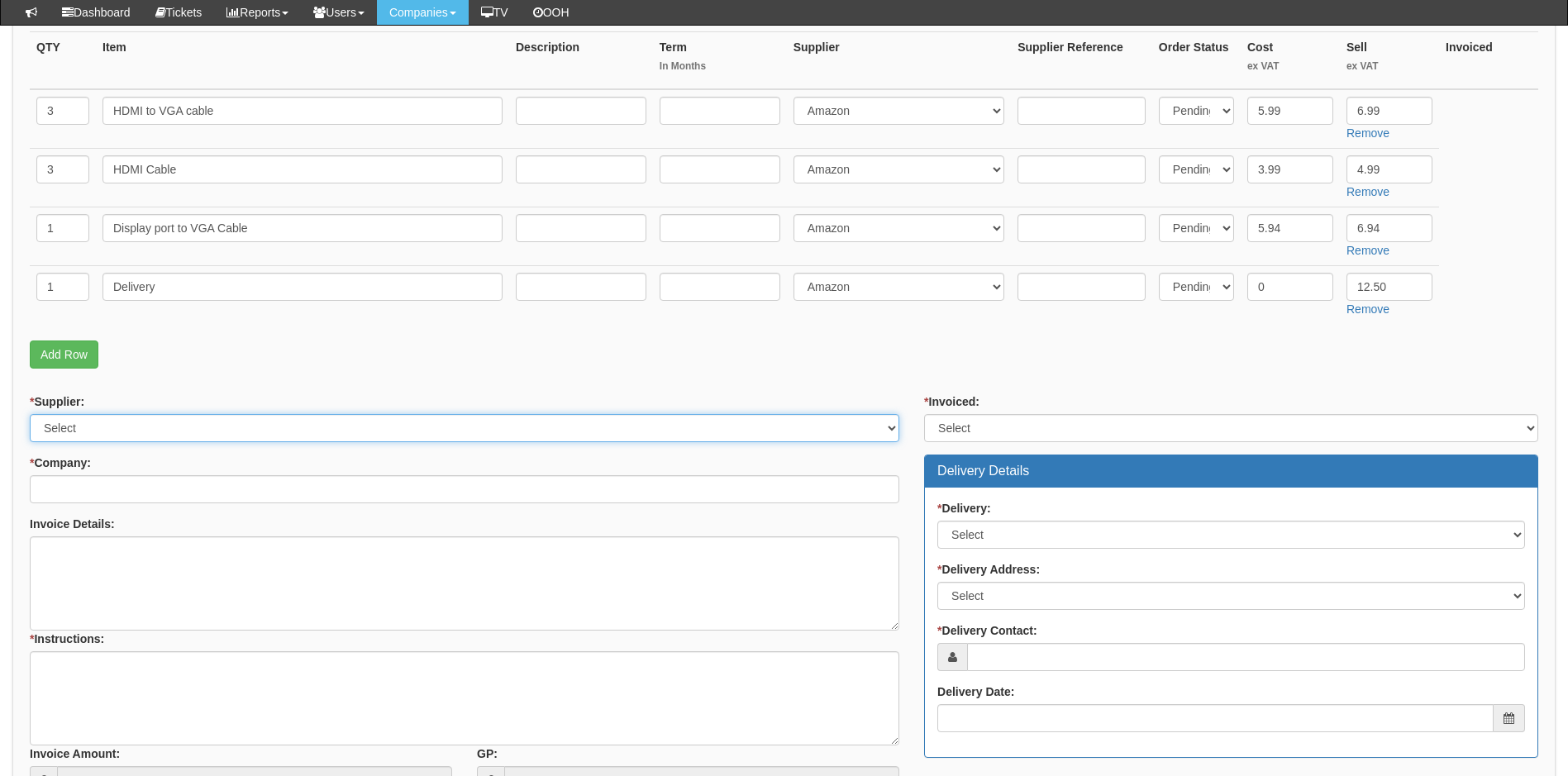
drag, startPoint x: 90, startPoint y: 428, endPoint x: 83, endPoint y: 439, distance: 13.0
click at [90, 429] on select "Select 123 REG.co.uk 1Password 3 4Gon AA Jones Electric Ltd Abzorb Access Group…" at bounding box center [465, 429] width 870 height 28
select select "13"
click at [30, 414] on select "Select 123 REG.co.uk 1Password 3 4Gon AA Jones Electric Ltd Abzorb Access Group…" at bounding box center [465, 429] width 870 height 28
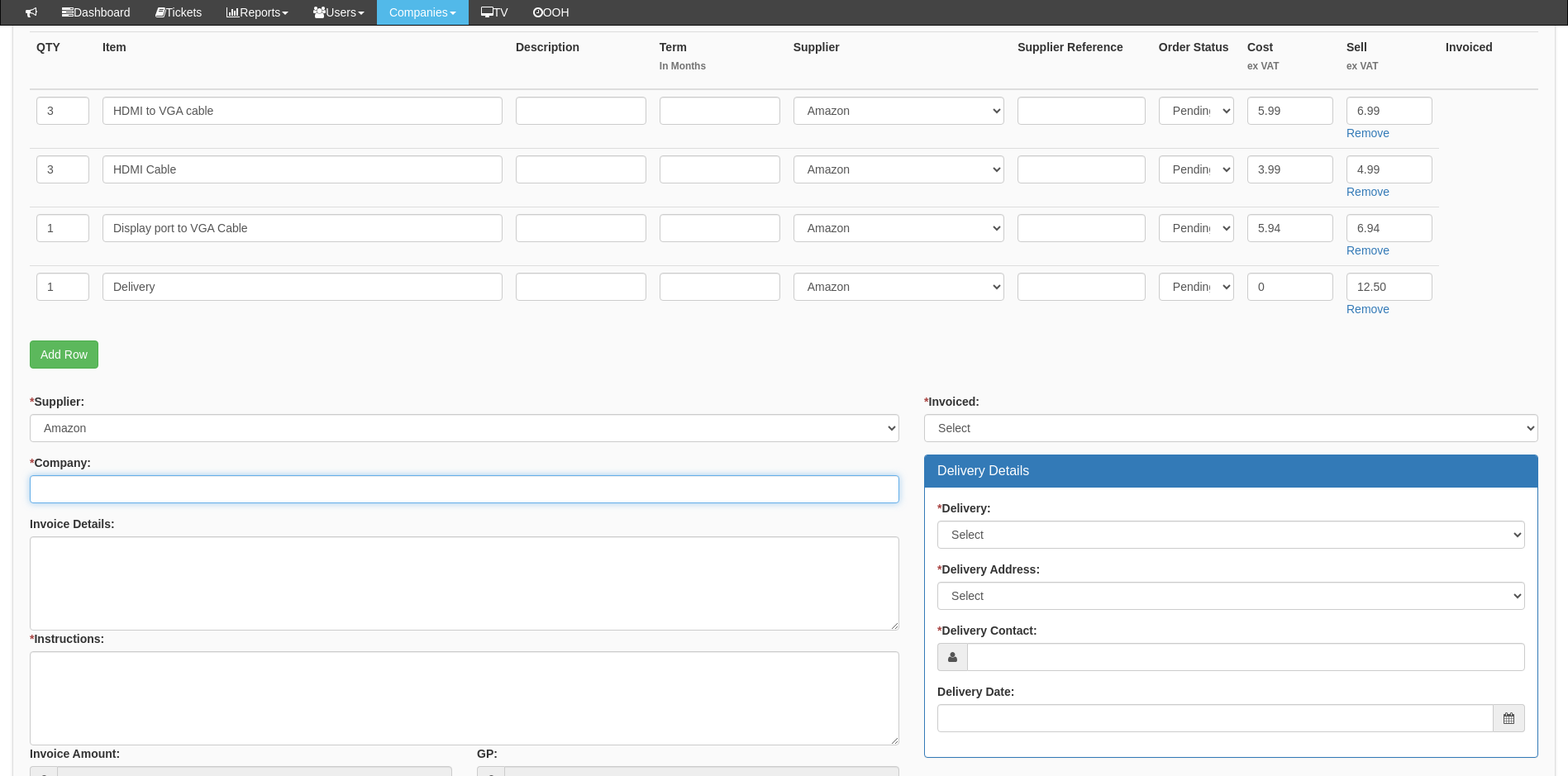
click at [78, 490] on input "* Company:" at bounding box center [465, 490] width 870 height 28
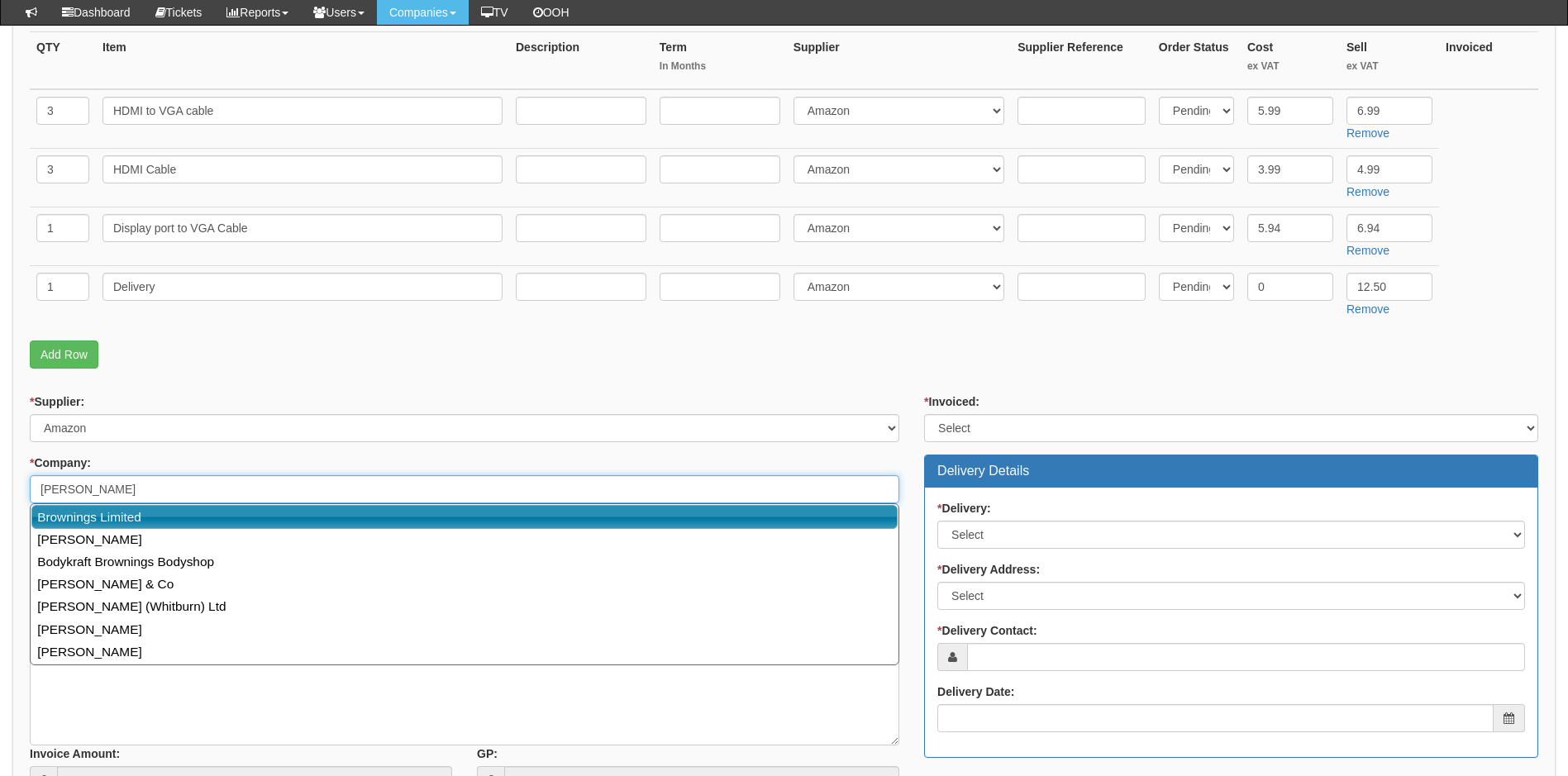
click at [104, 515] on link "Brownings Limited" at bounding box center [465, 516] width 866 height 24
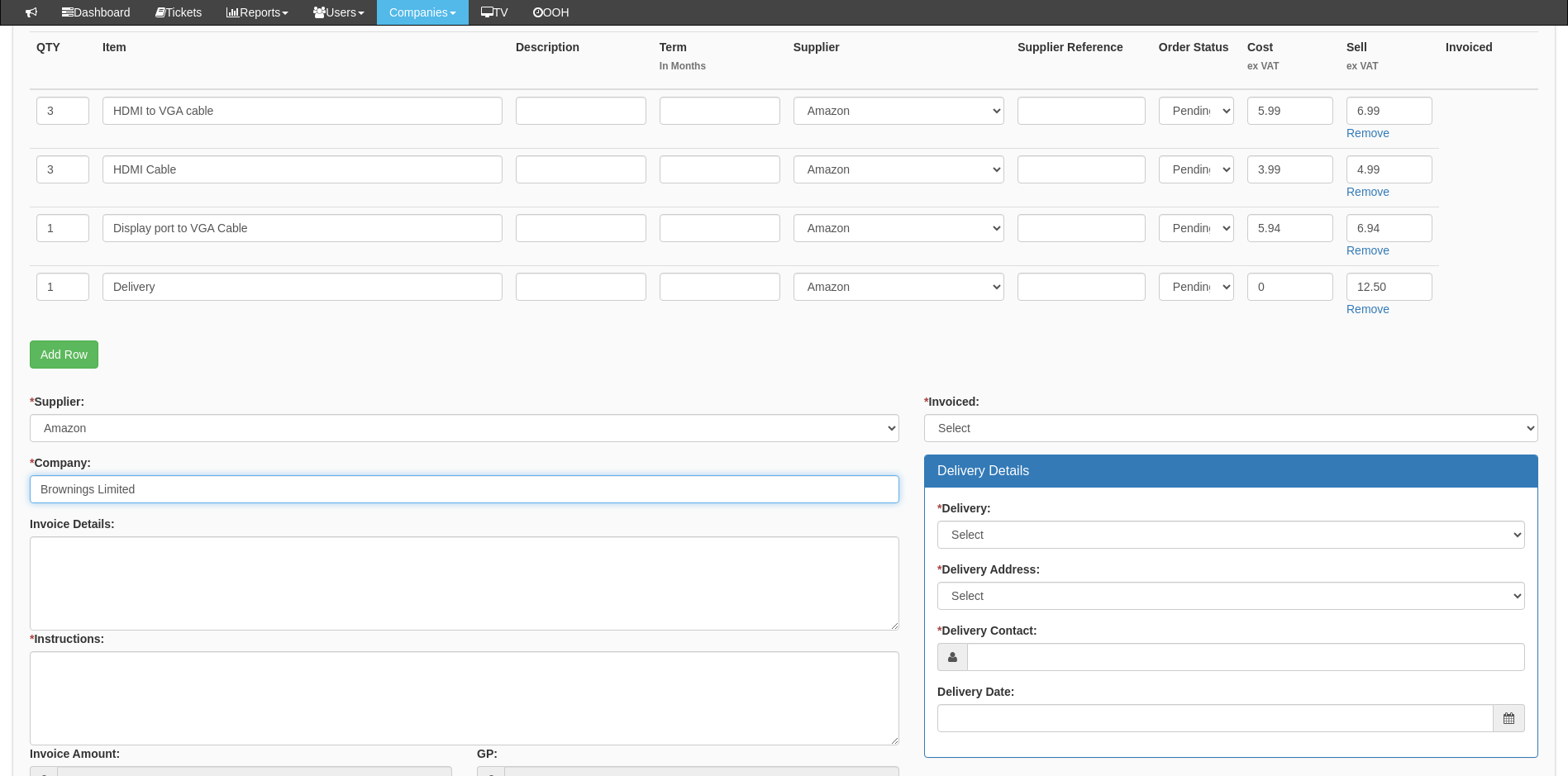
type input "Brownings Limited"
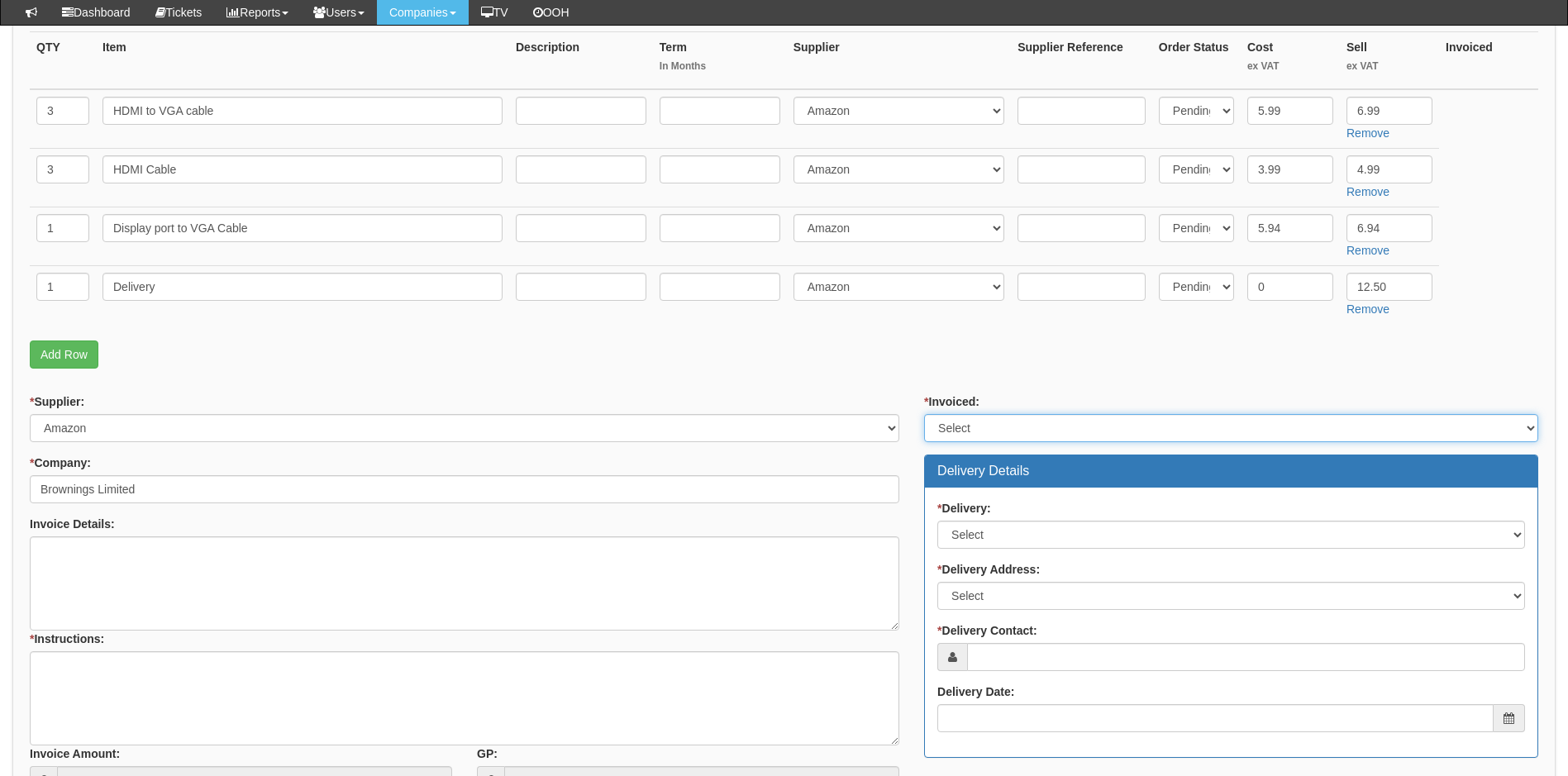
click at [1199, 424] on select "Select Yes No N/A STB (part of order)" at bounding box center [1231, 429] width 614 height 28
select select "2"
click at [924, 414] on select "Select Yes No N/A STB (part of order)" at bounding box center [1231, 429] width 614 height 28
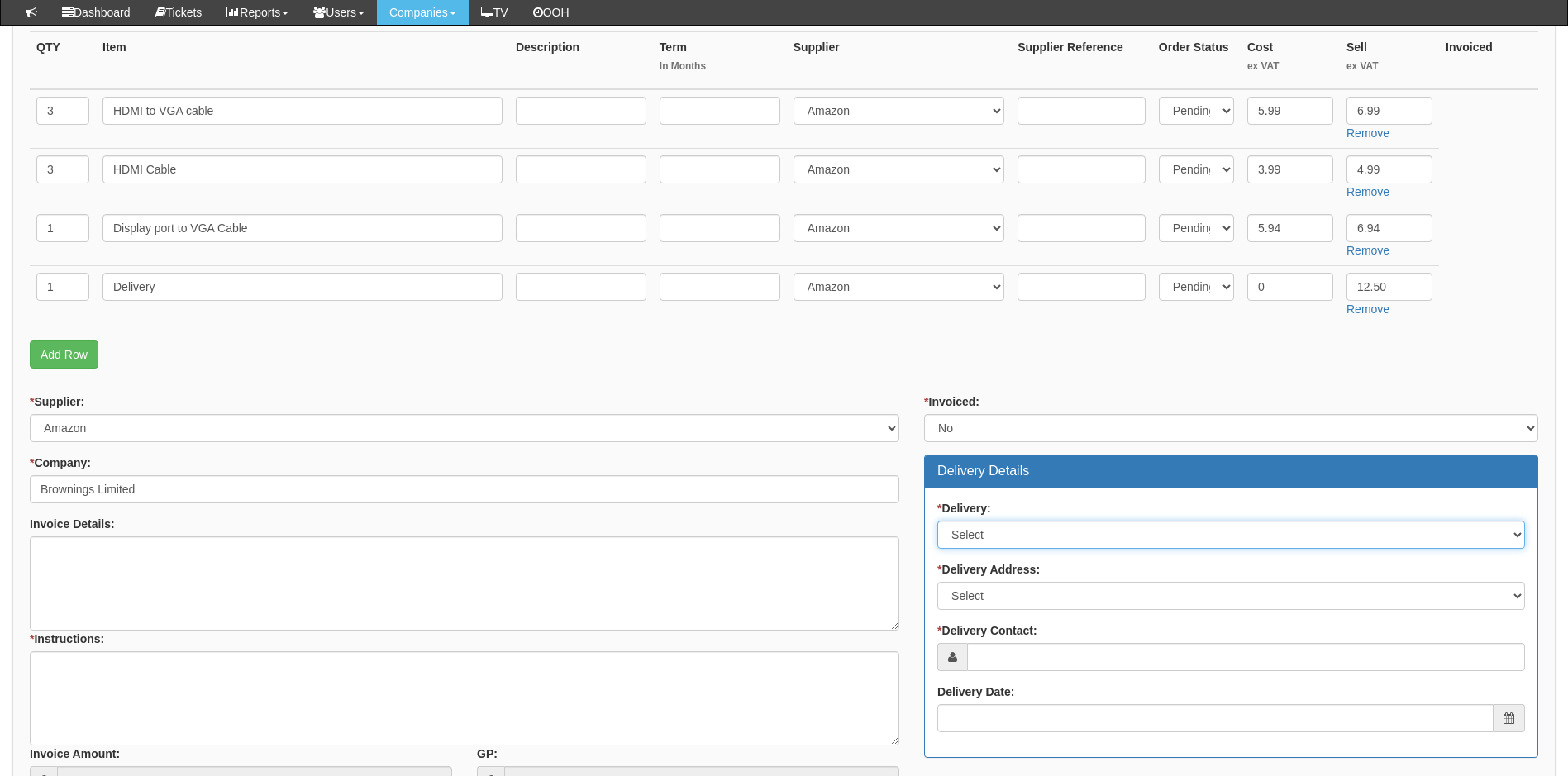
click at [1009, 535] on select "Select No Not Applicable Yes" at bounding box center [1231, 535] width 588 height 28
select select "1"
click at [938, 521] on select "Select No Not Applicable Yes" at bounding box center [1231, 535] width 588 height 28
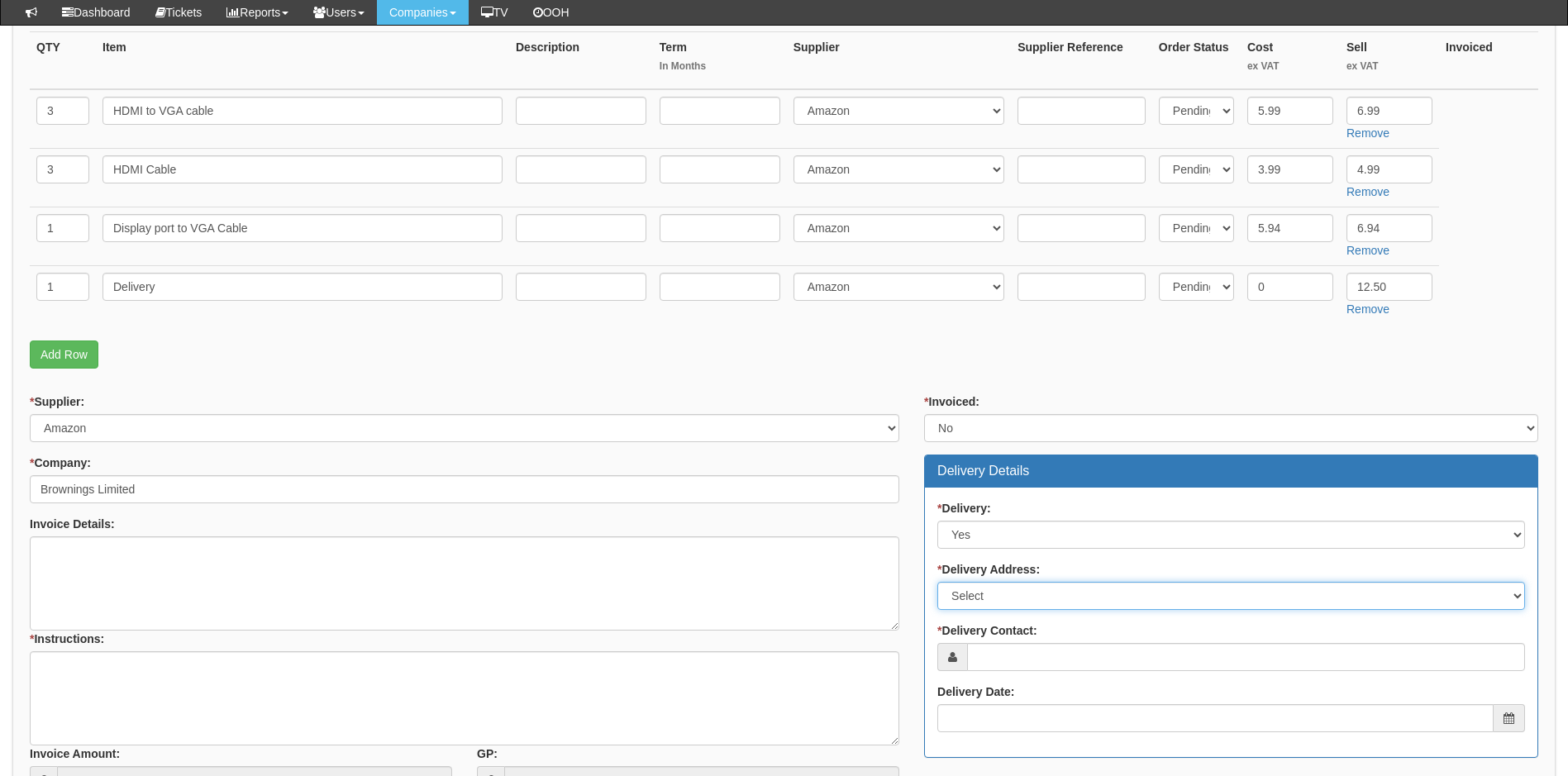
click at [990, 601] on select "Select Not Applicable Main Address - HU3 2BT Other" at bounding box center [1231, 596] width 588 height 28
select select "other"
click at [938, 582] on select "Select Not Applicable Main Address - HU3 2BT Other" at bounding box center [1231, 596] width 588 height 28
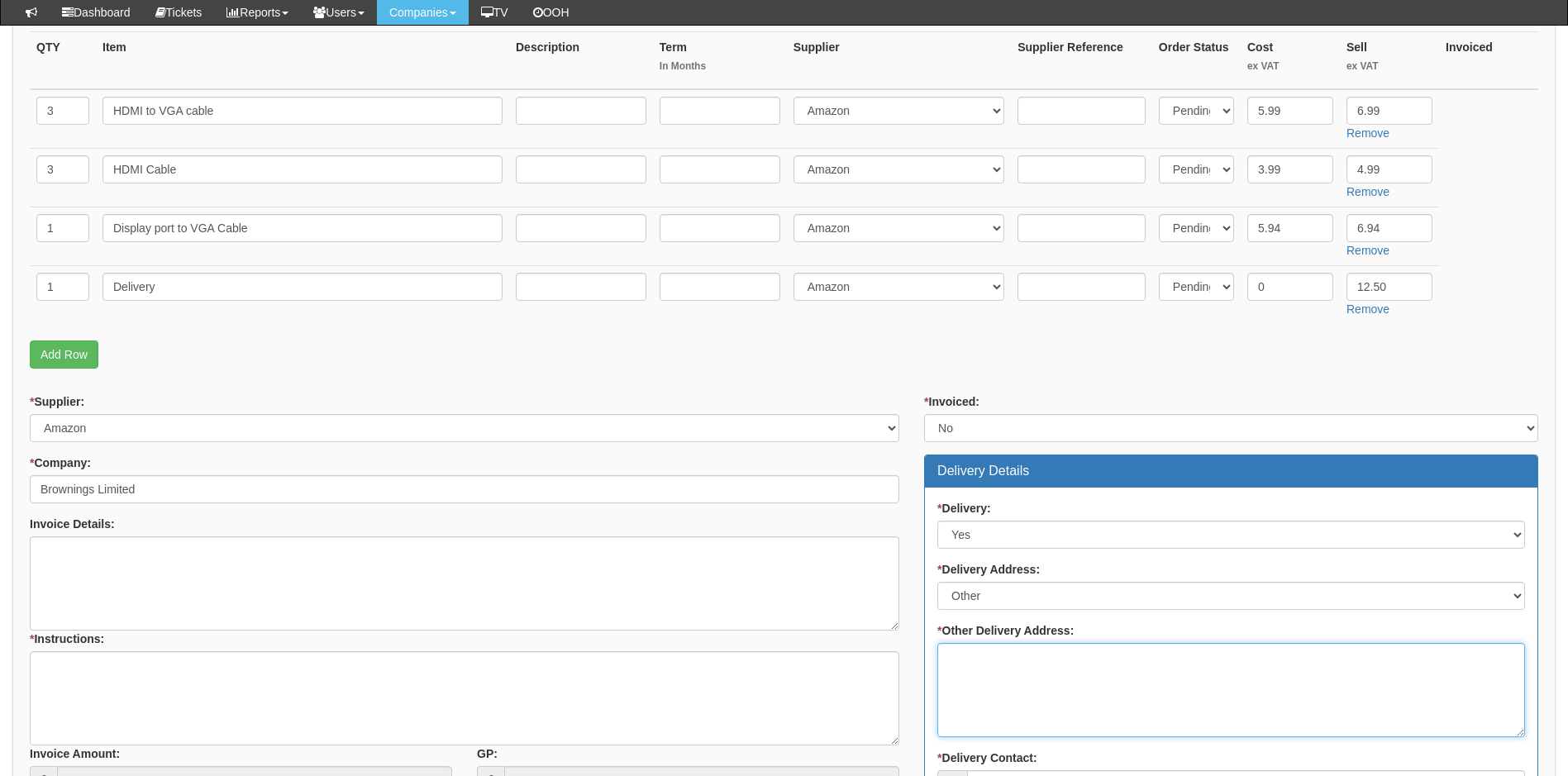
click at [1002, 666] on textarea "* Other Delivery Address:" at bounding box center [1231, 690] width 588 height 95
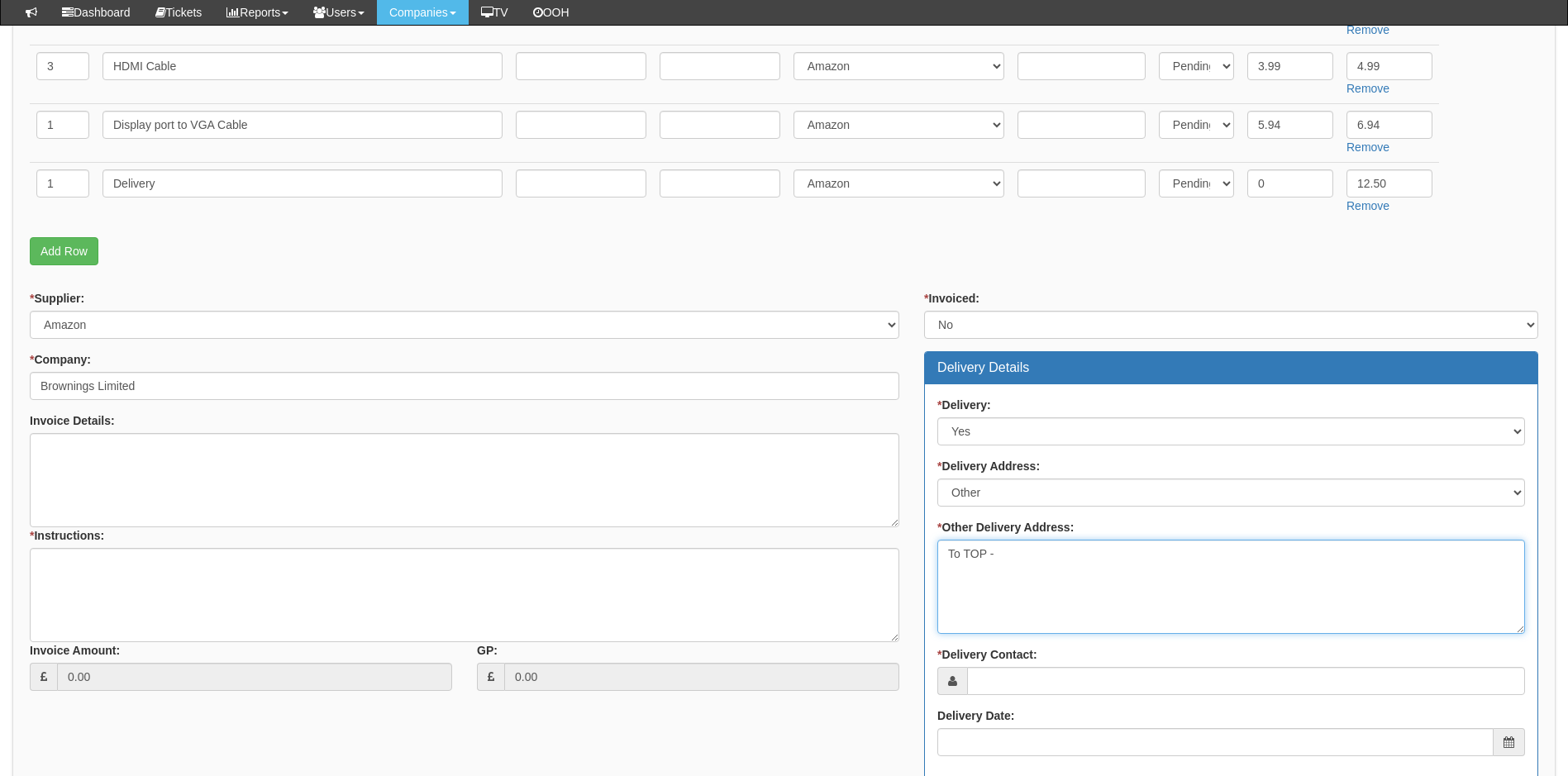
scroll to position [661, 0]
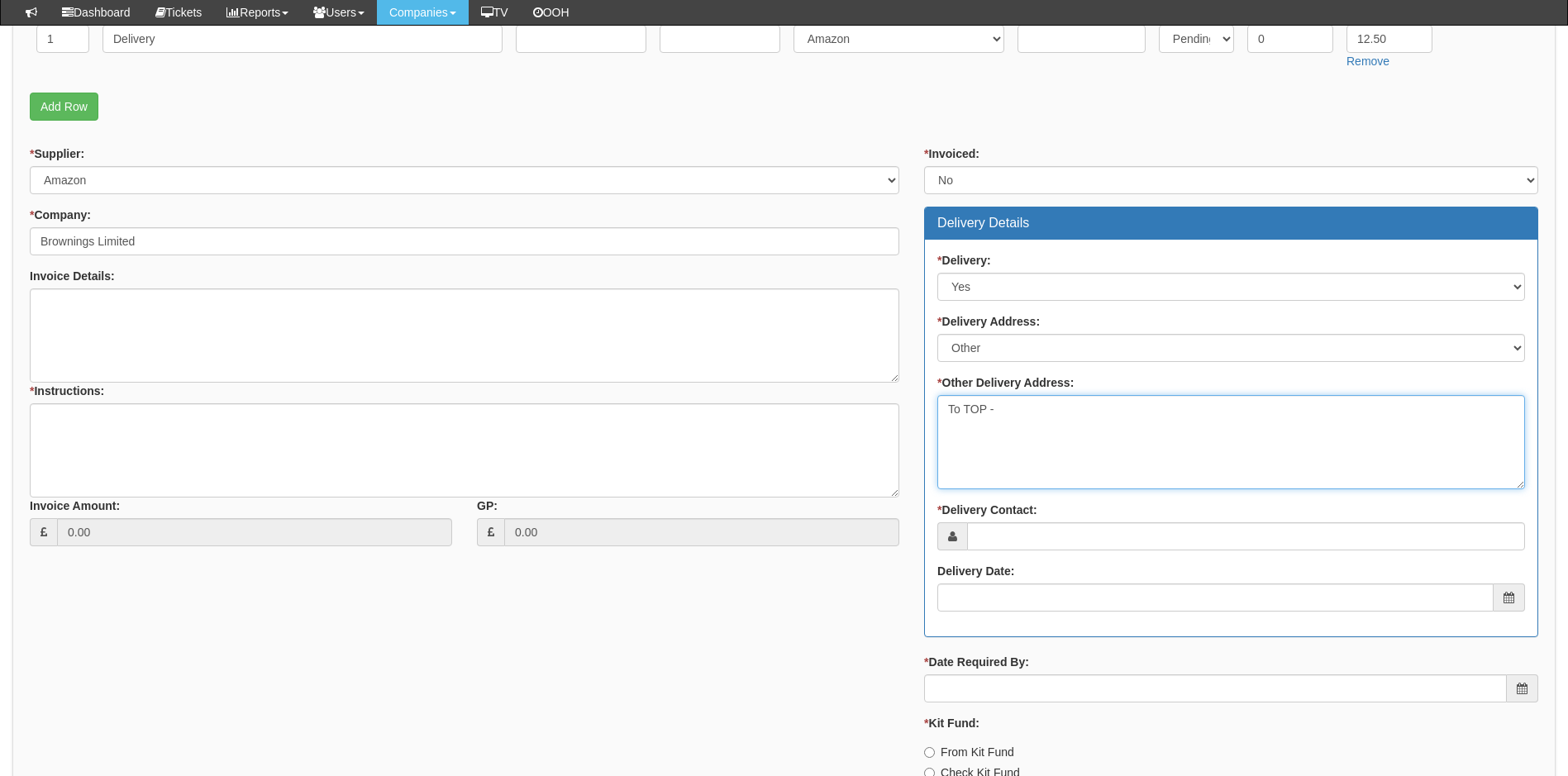
click at [1016, 416] on textarea "To TOP -" at bounding box center [1231, 442] width 588 height 95
type textarea "To TOP - please deliver FTAO Olly Cook and Jack Desforges"
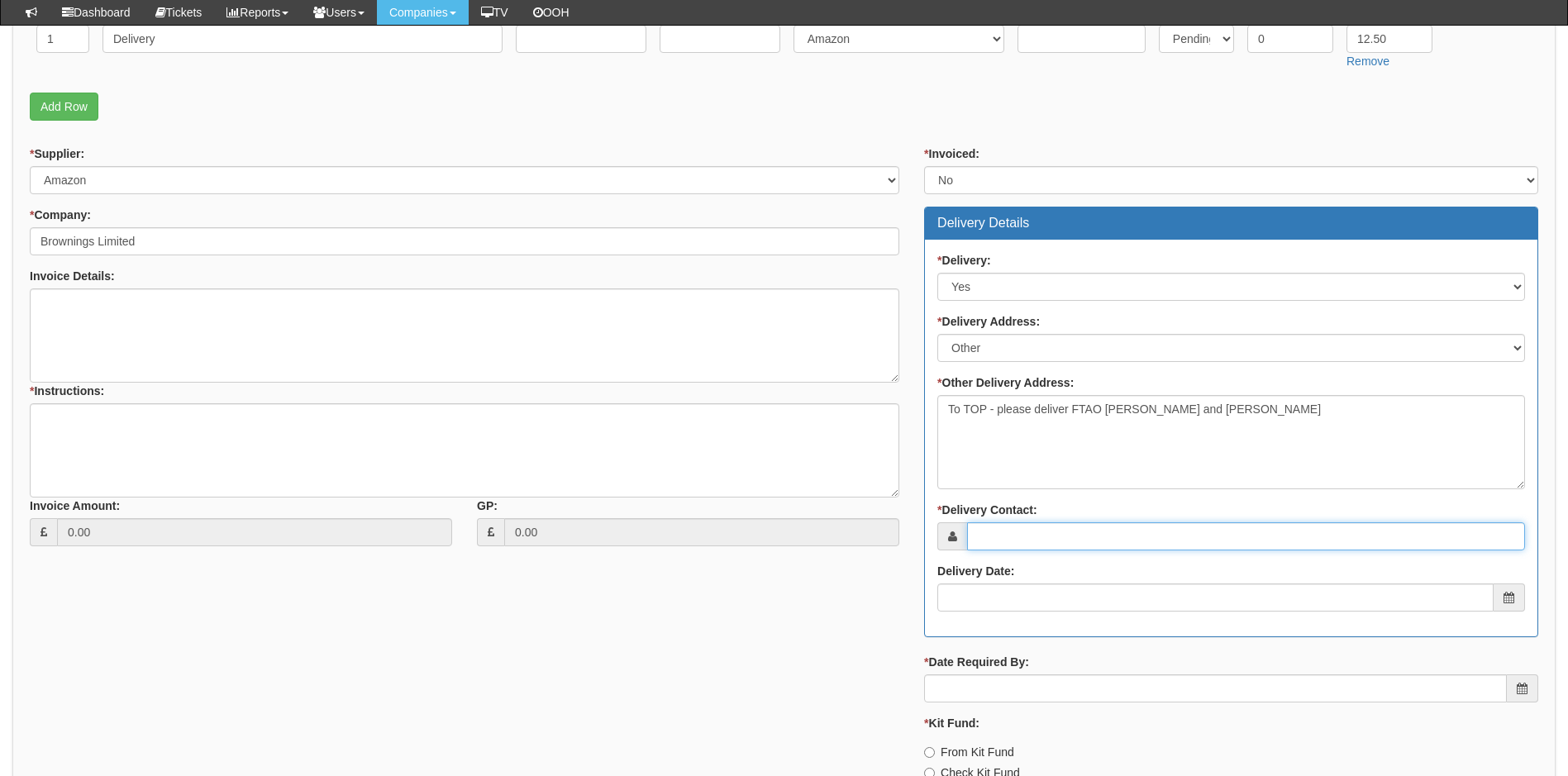
click at [1049, 534] on input "* Delivery Contact:" at bounding box center [1246, 537] width 558 height 28
type input "Richard Vincent"
click at [1000, 599] on input "Delivery Date:" at bounding box center [1216, 598] width 557 height 28
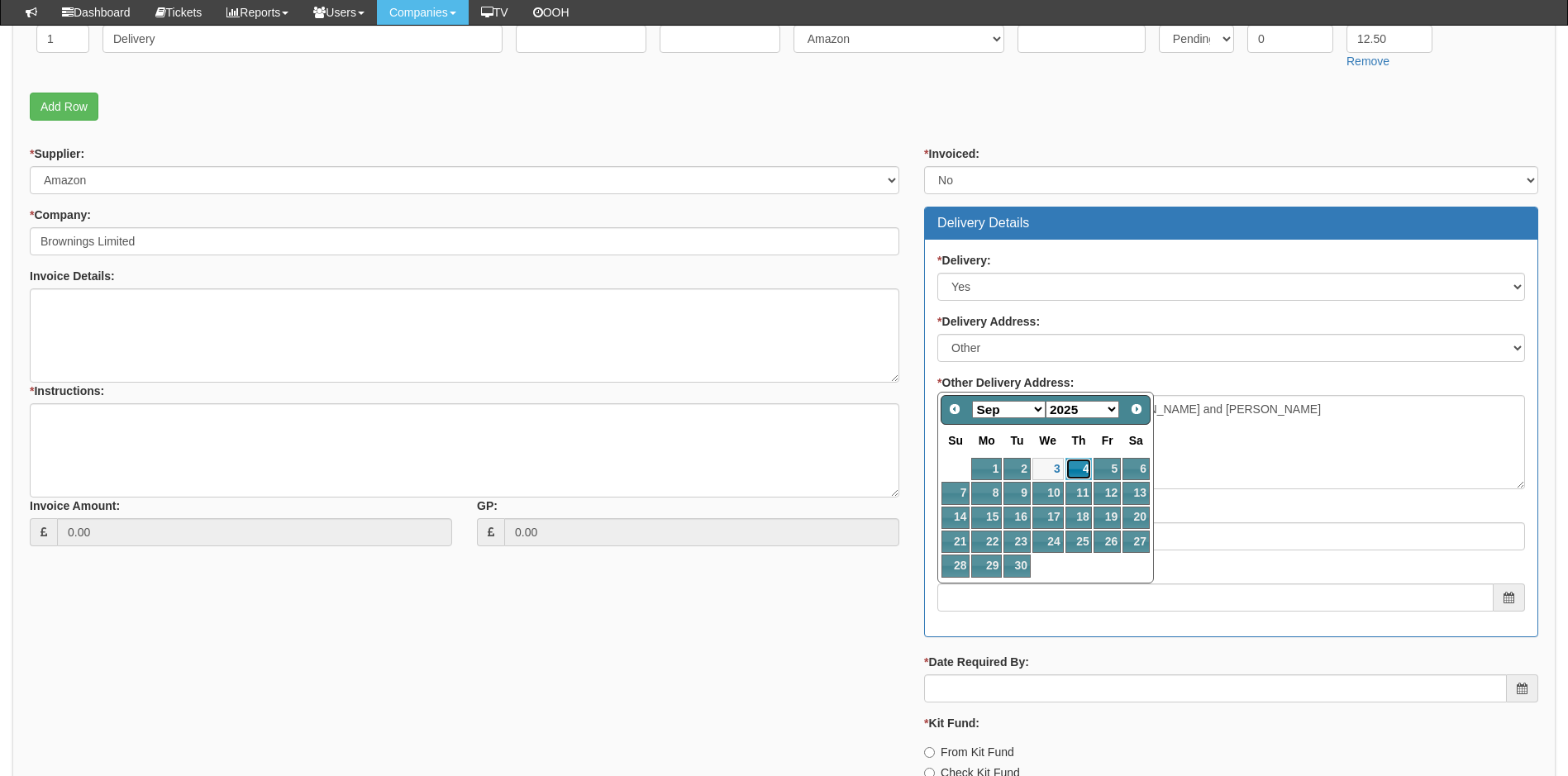
click at [1079, 465] on link "4" at bounding box center [1079, 469] width 28 height 23
type input "2025-09-04"
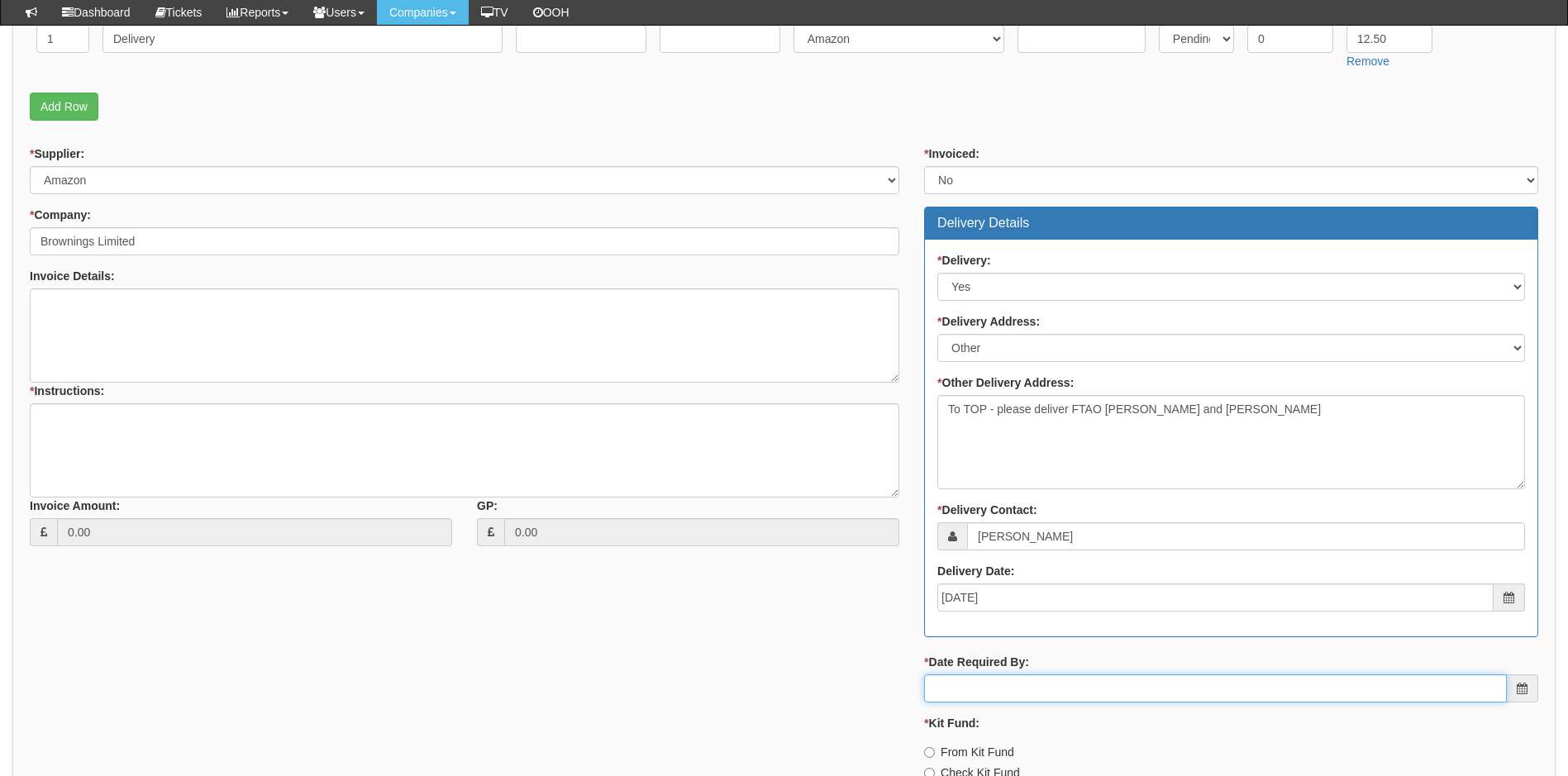
drag, startPoint x: 1025, startPoint y: 675, endPoint x: 1029, endPoint y: 684, distance: 9.8
click at [1025, 675] on input "* Date Required By:" at bounding box center [1216, 689] width 583 height 28
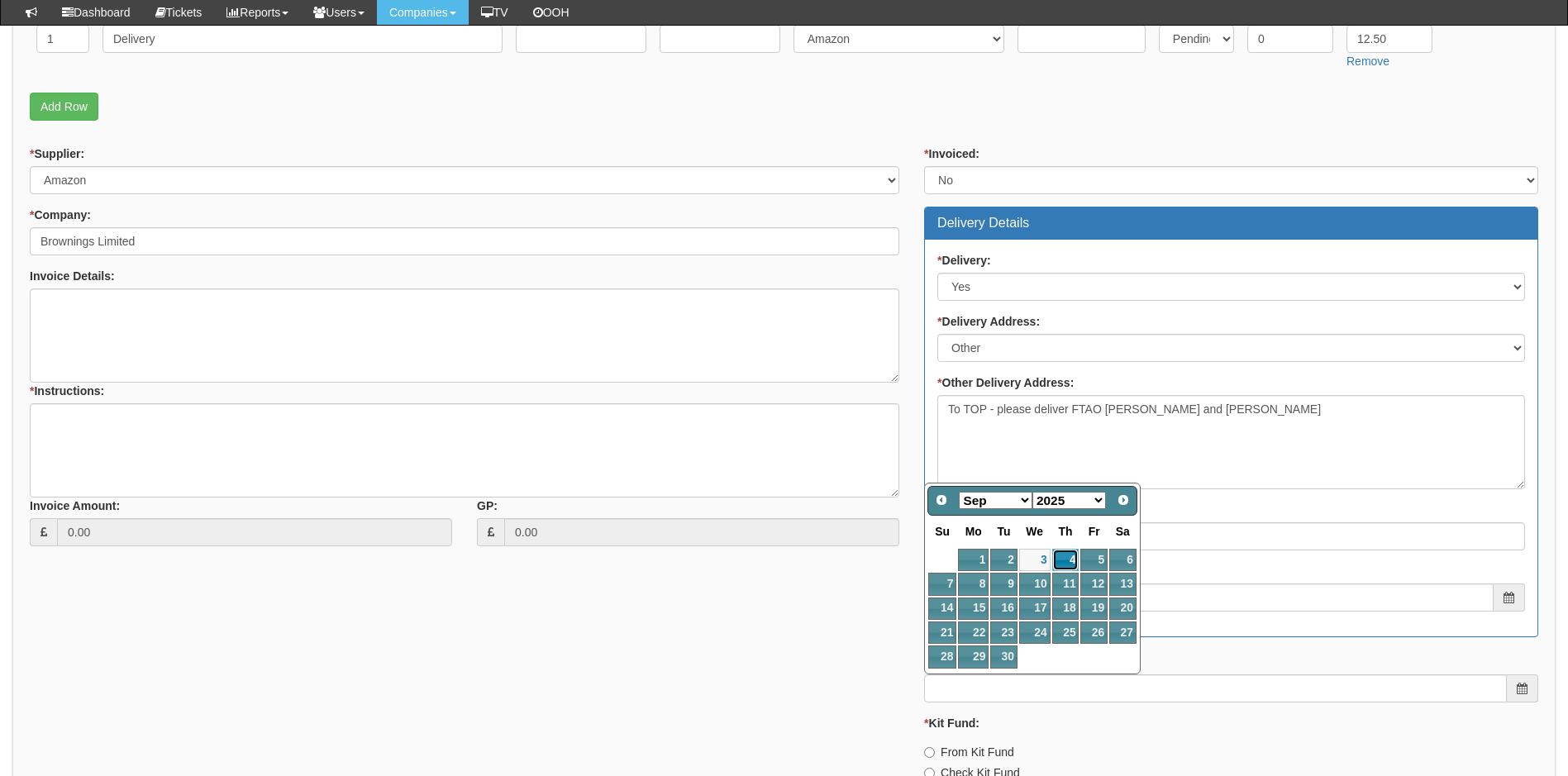
click at [1067, 557] on link "4" at bounding box center [1066, 560] width 28 height 23
type input "2025-09-04"
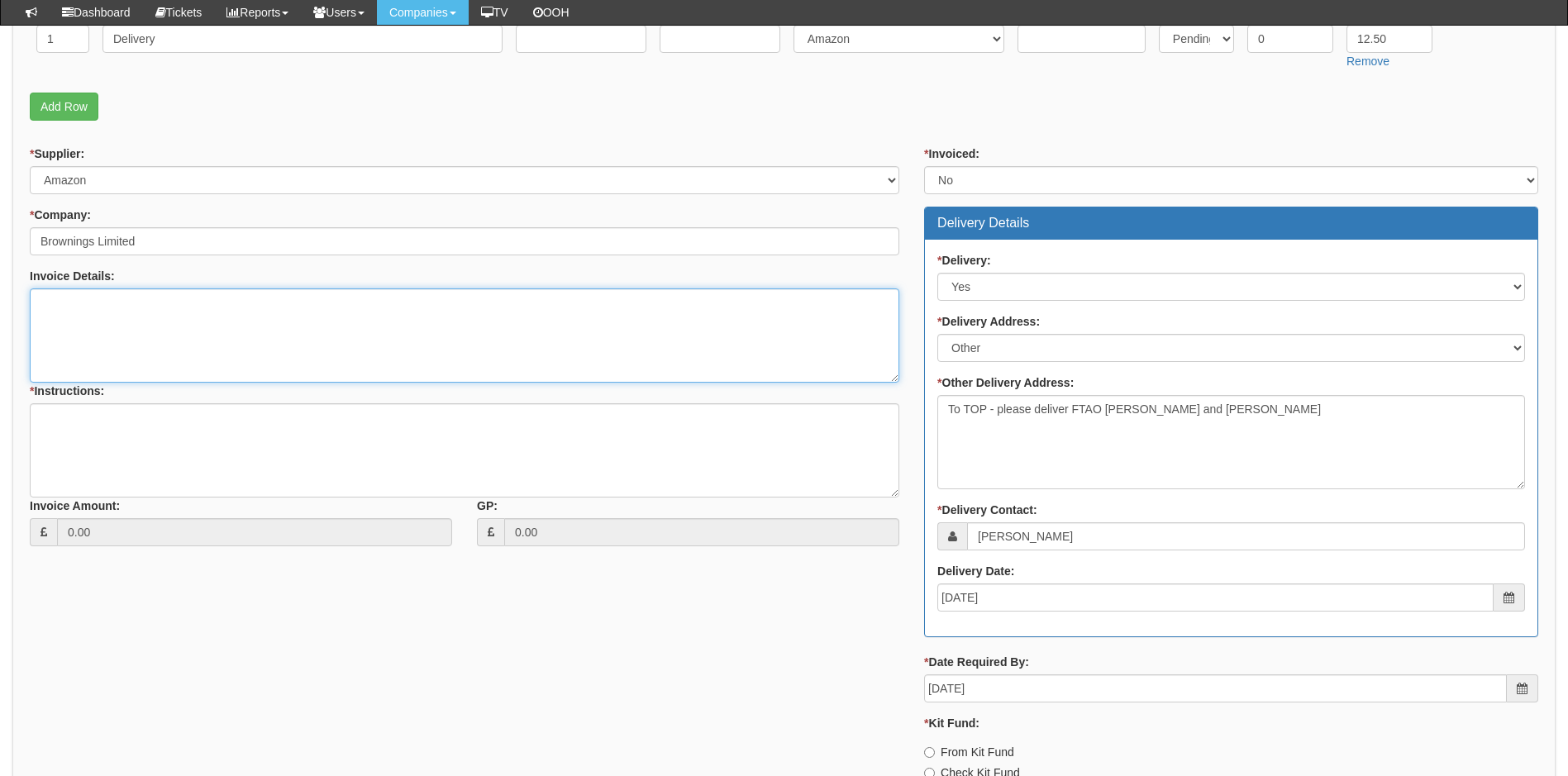
click at [127, 314] on textarea "Invoice Details:" at bounding box center [465, 336] width 870 height 95
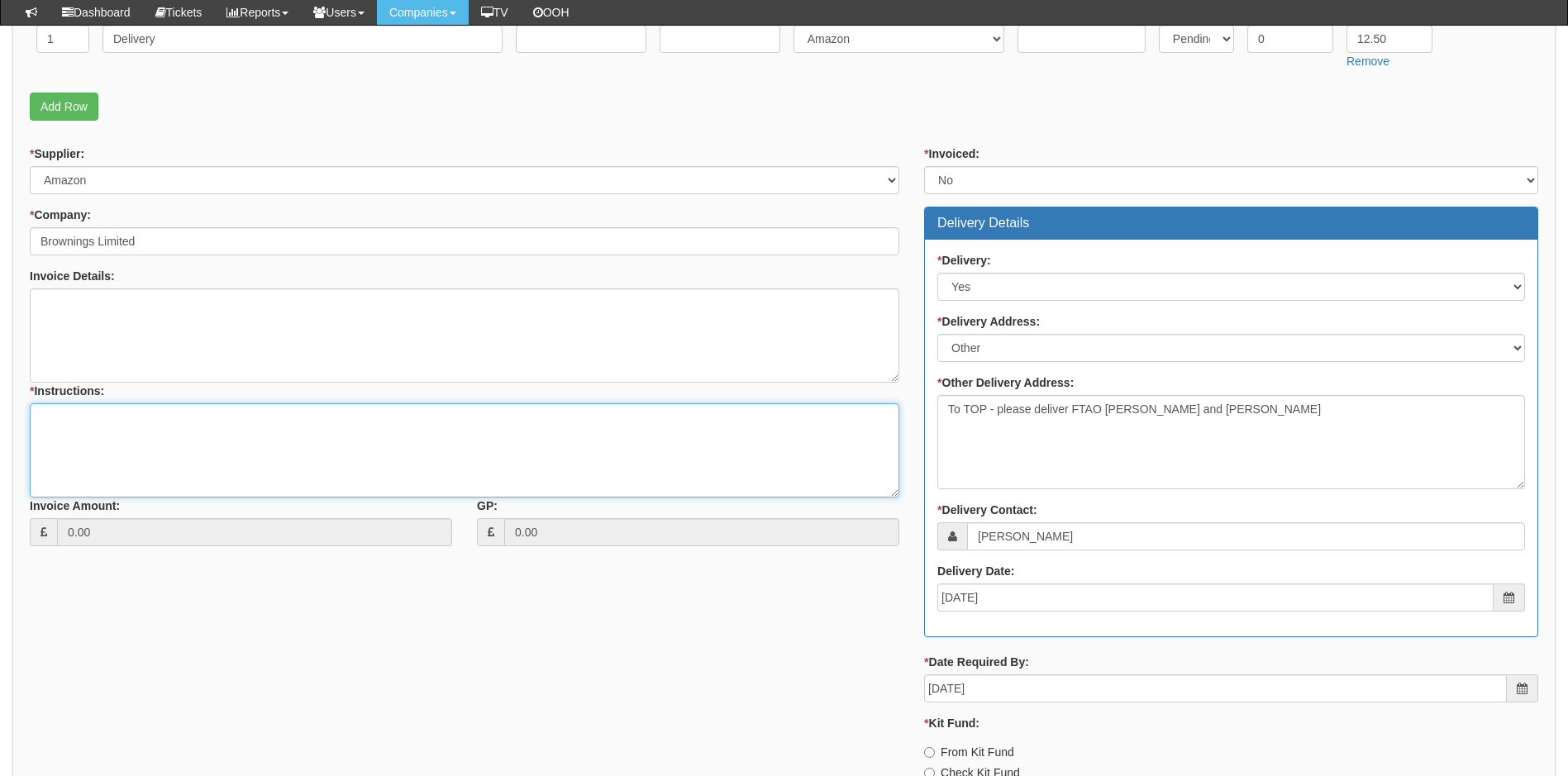
click at [103, 427] on textarea "* Instructions:" at bounding box center [465, 450] width 870 height 95
click at [67, 424] on textarea "* Instructions:" at bounding box center [465, 450] width 870 height 95
paste textarea "https://www.amazon.co.uk/Omivine-Digital-Converter-Projector-Raspberry/dp/B0BW3…"
paste textarea "https://www.amazon.co.uk/kenable-Speed-Cable-Ethernet-metres-Black/dp/B084NYXPG…"
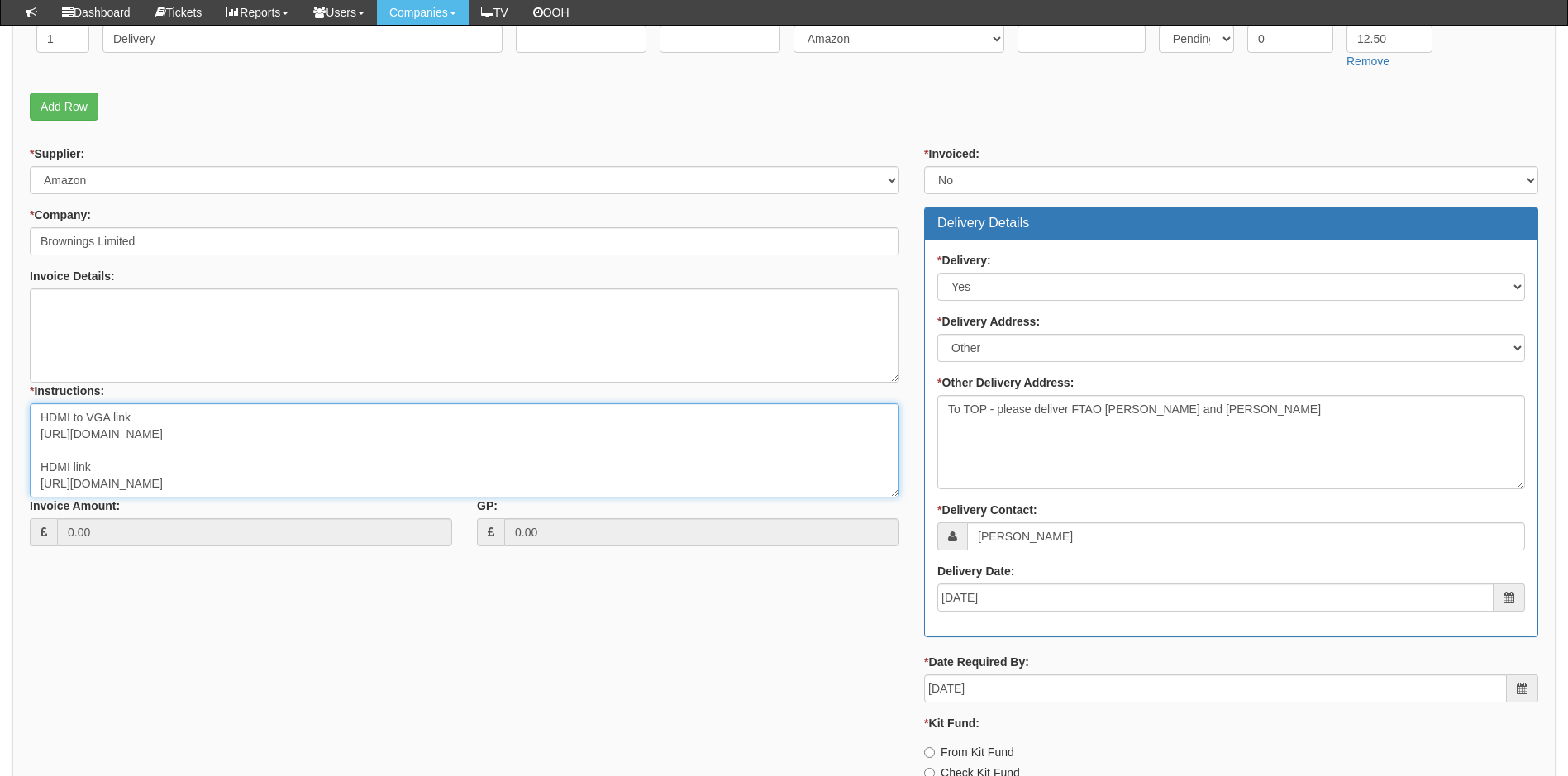
scroll to position [60, 0]
paste textarea "https://www.amazon.co.uk/Multibao-Metre-DisplayPort-SVGA-Cable/dp/B09XFD14CT/re…"
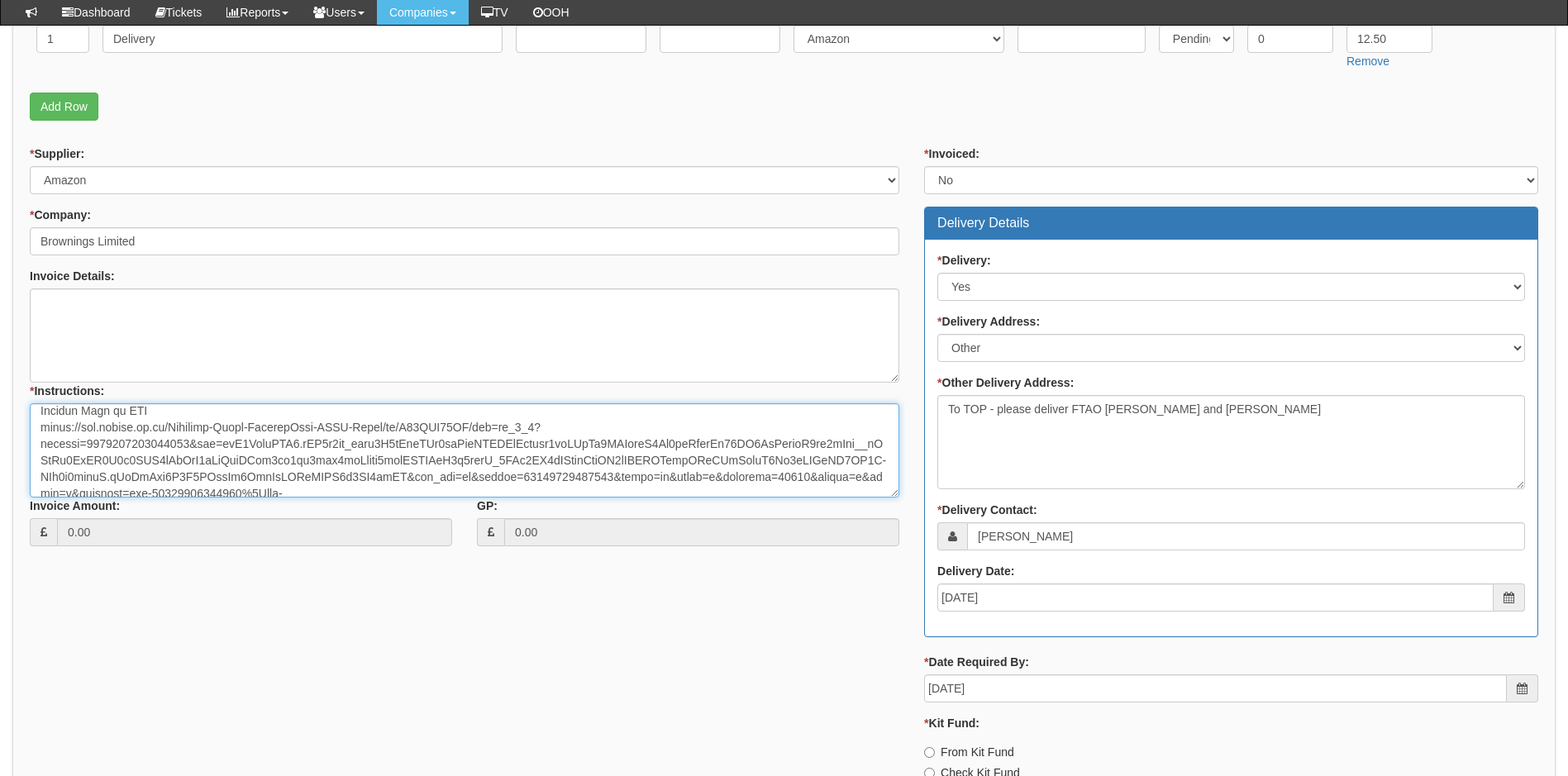
scroll to position [110, 0]
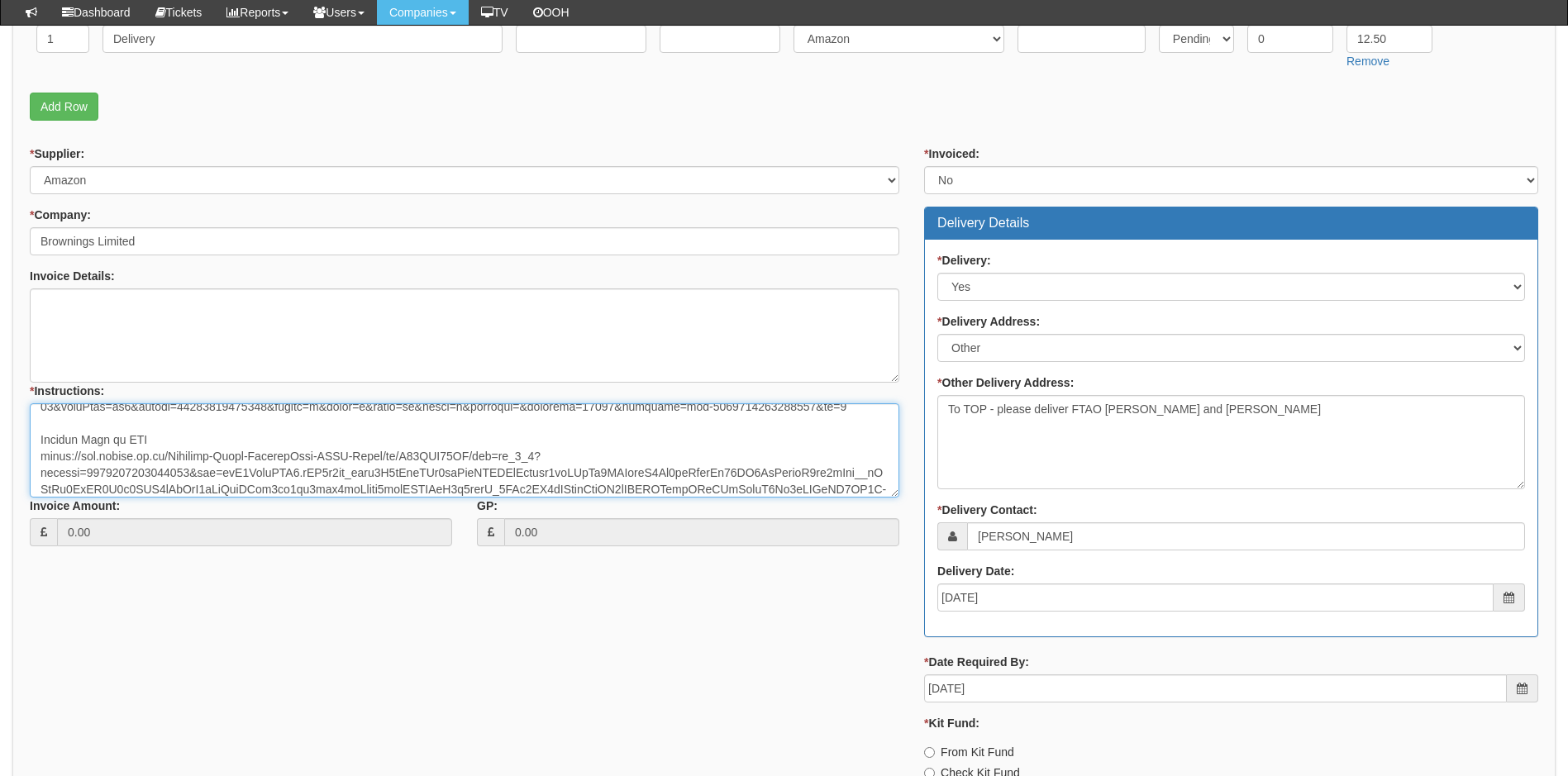
click at [152, 436] on textarea "* Instructions:" at bounding box center [465, 450] width 870 height 95
type textarea "HDMI to VGA link https://www.amazon.co.uk/Omivine-Digital-Converter-Projector-R…"
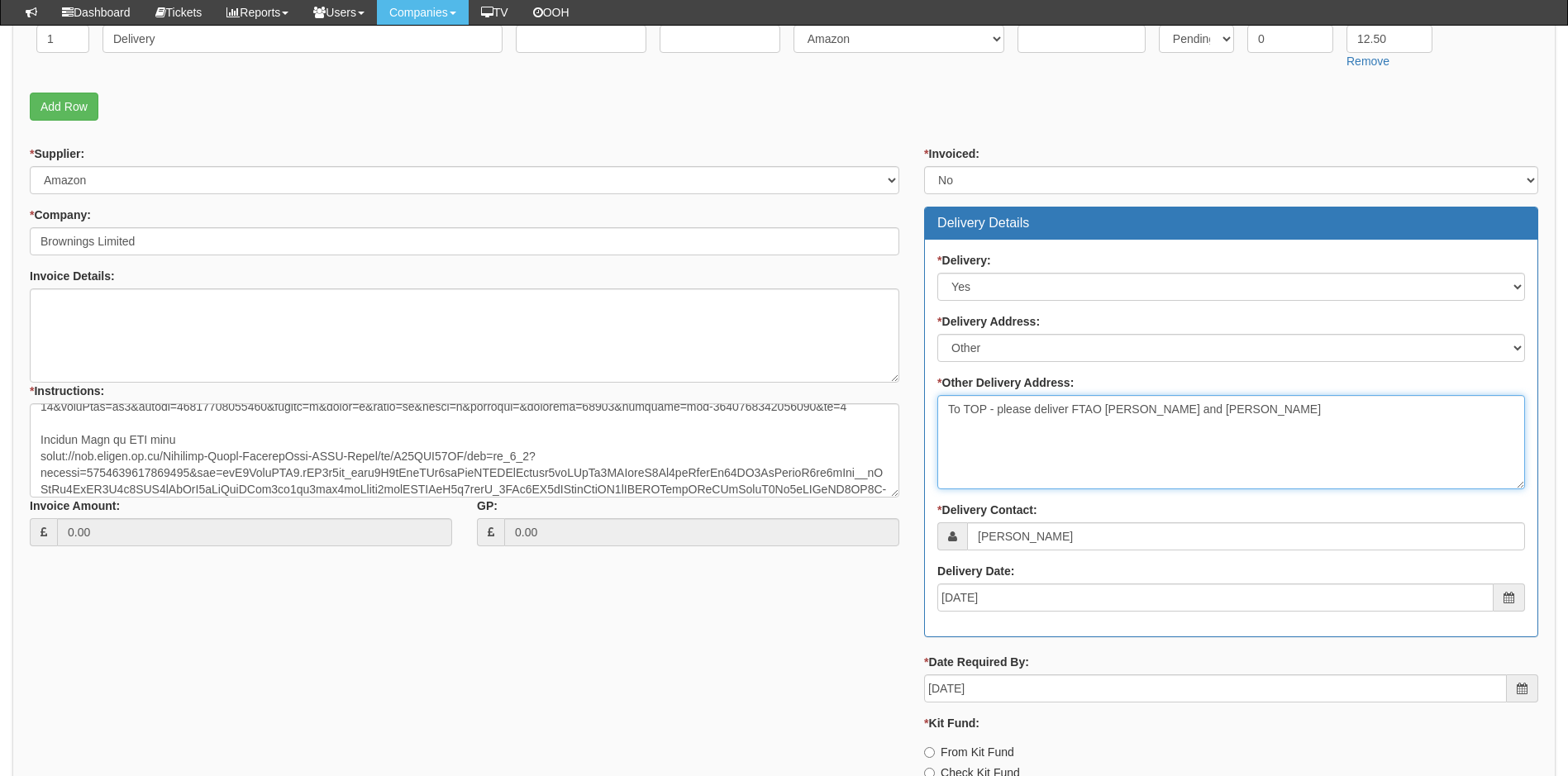
click at [1276, 410] on textarea "To TOP - please deliver FTAO Olly Cook and Jack Desforges" at bounding box center [1231, 442] width 588 height 95
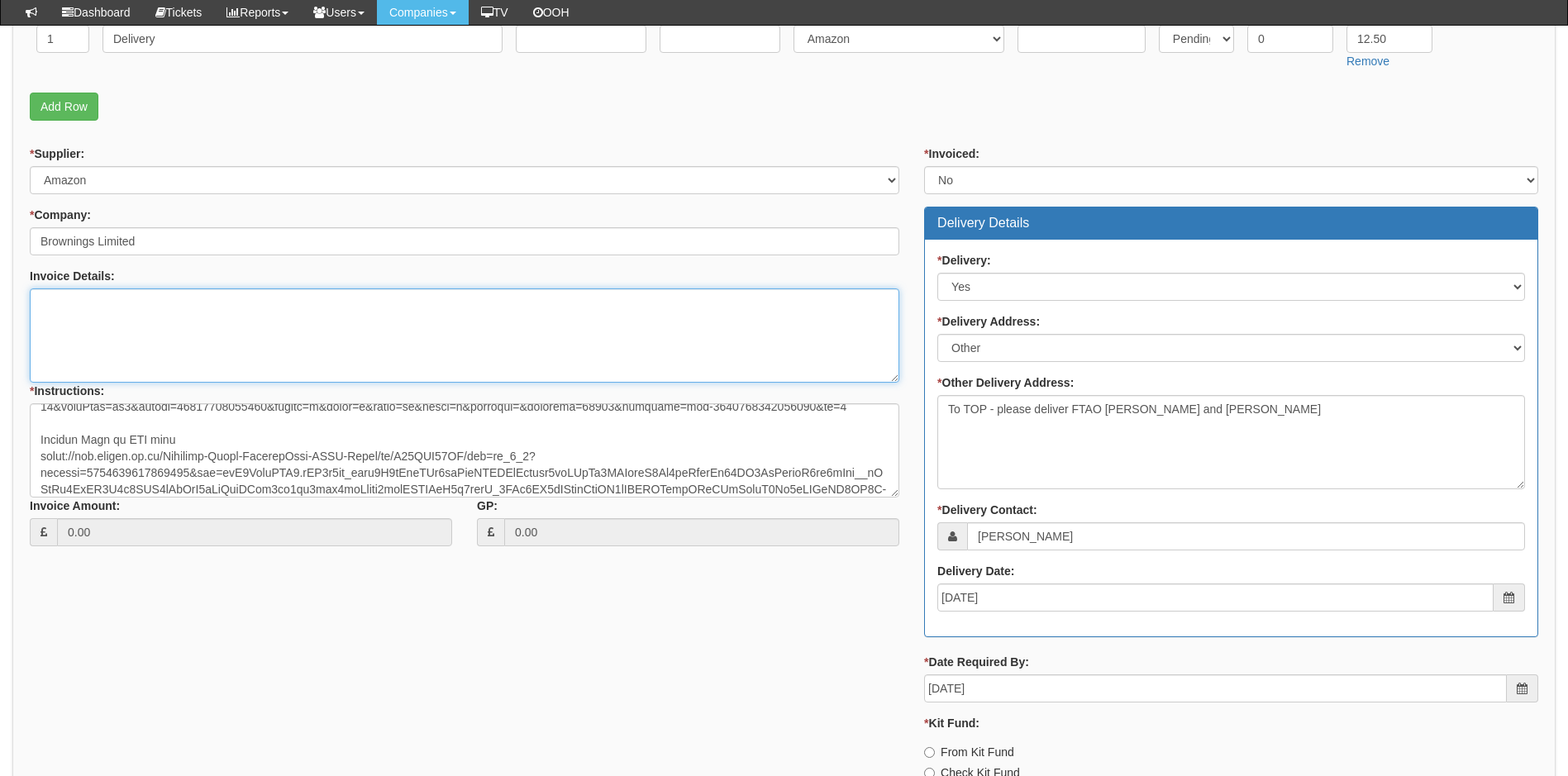
click at [147, 331] on textarea "Invoice Details:" at bounding box center [465, 336] width 870 height 95
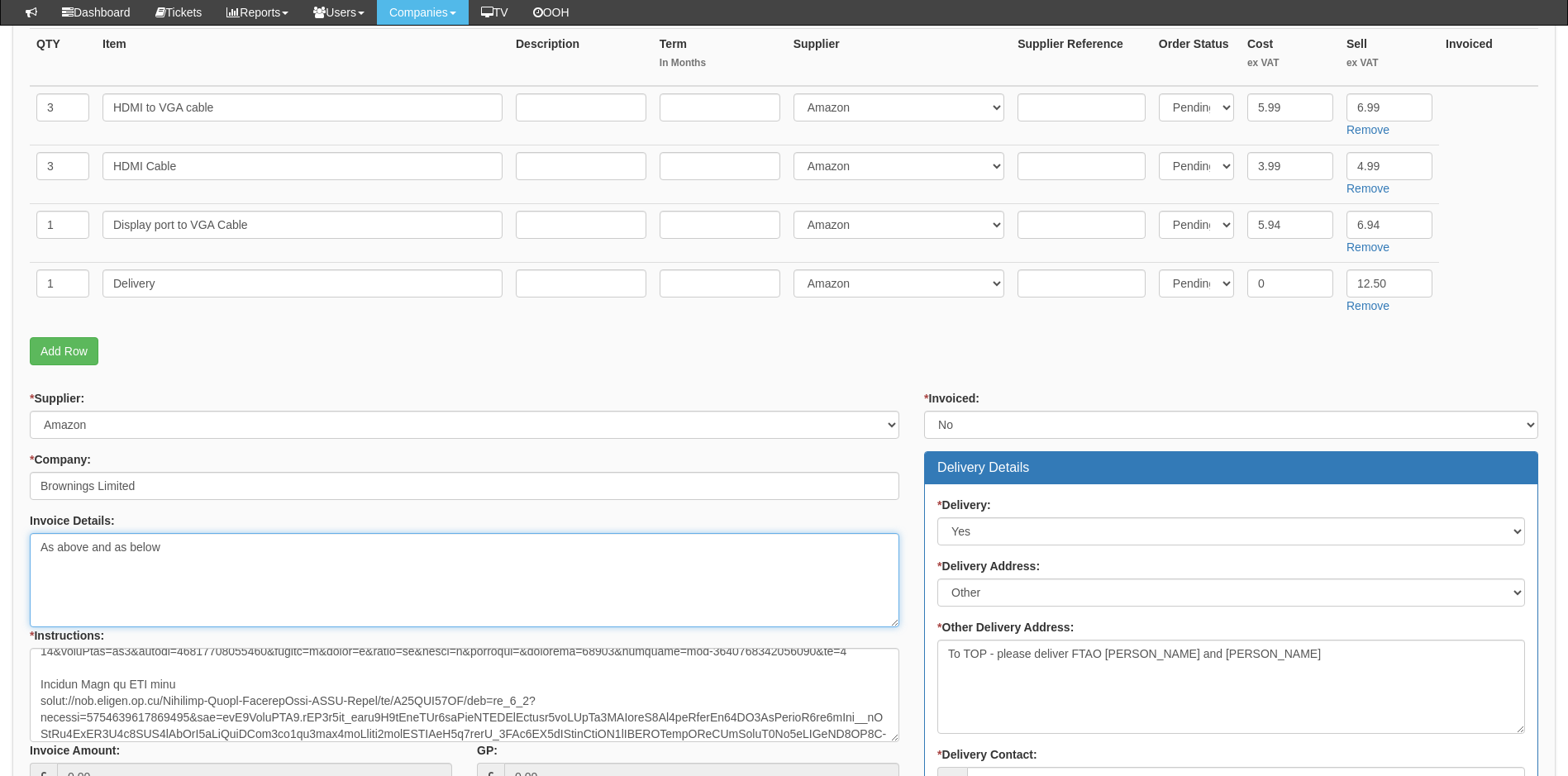
scroll to position [414, 0]
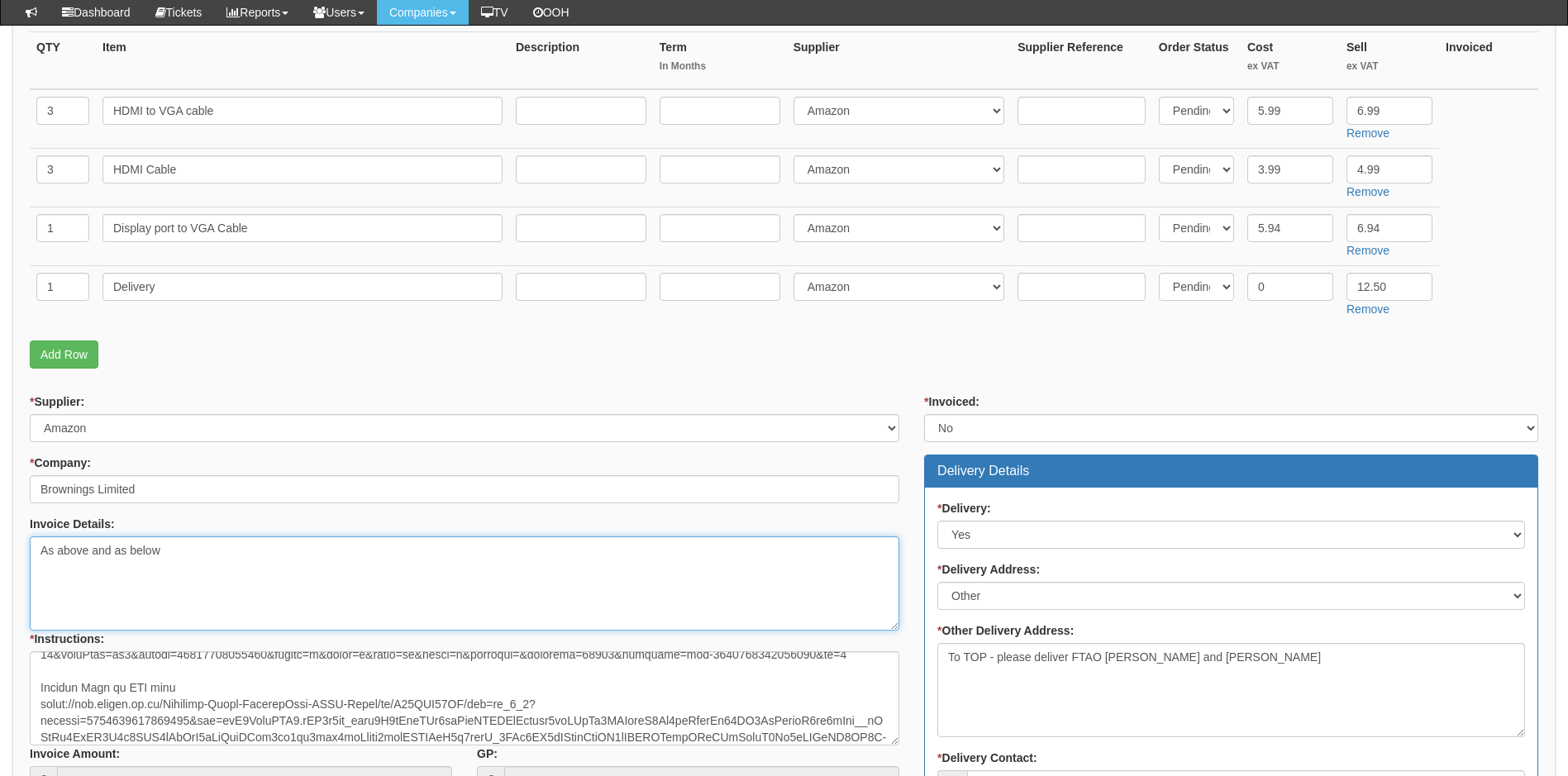
type textarea "As above and as below"
click at [1283, 228] on input "5.94" at bounding box center [1290, 229] width 86 height 28
type input "5.99"
click at [1283, 362] on p "Add Row" at bounding box center [784, 355] width 1509 height 28
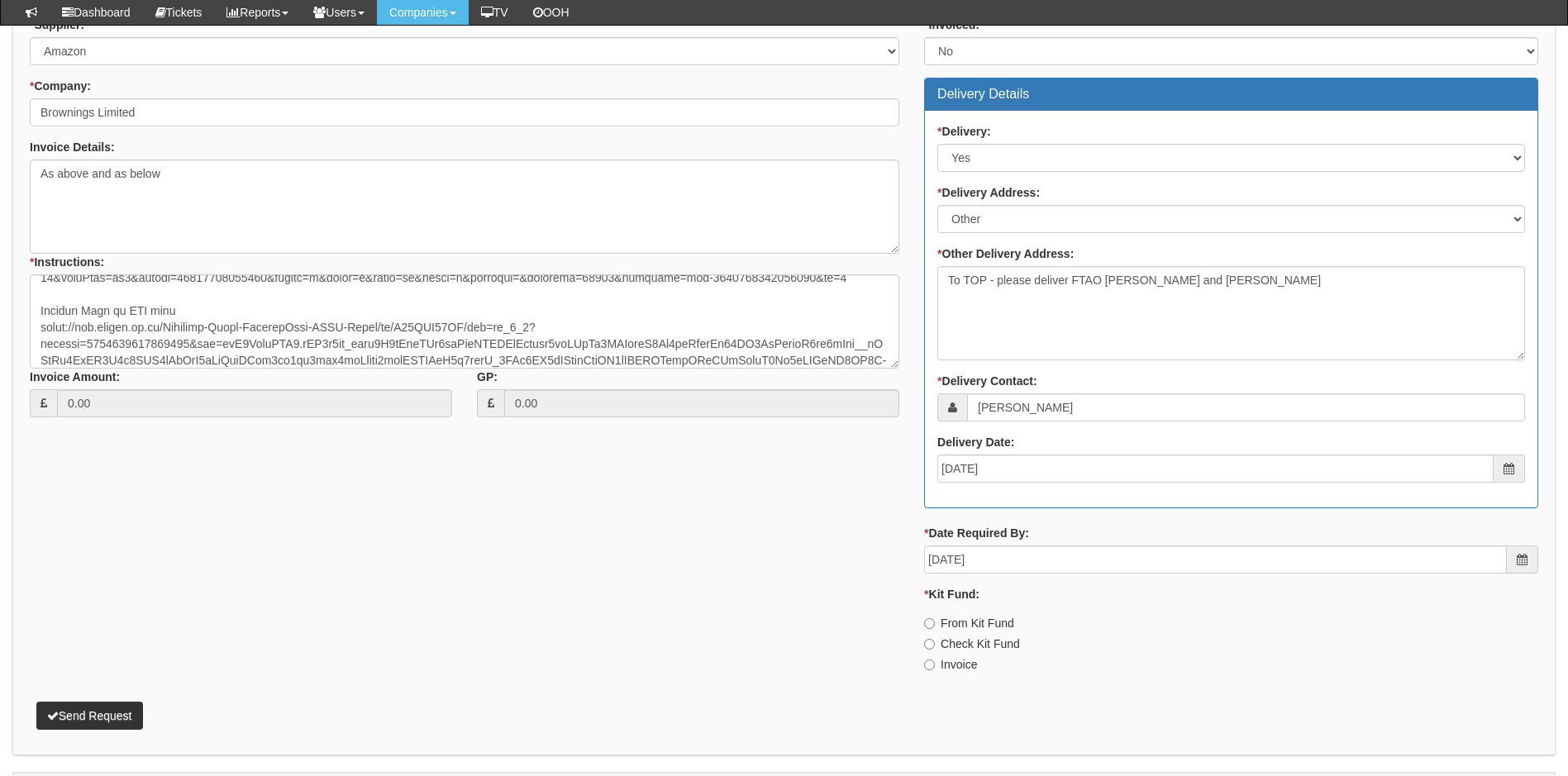
scroll to position [835, 0]
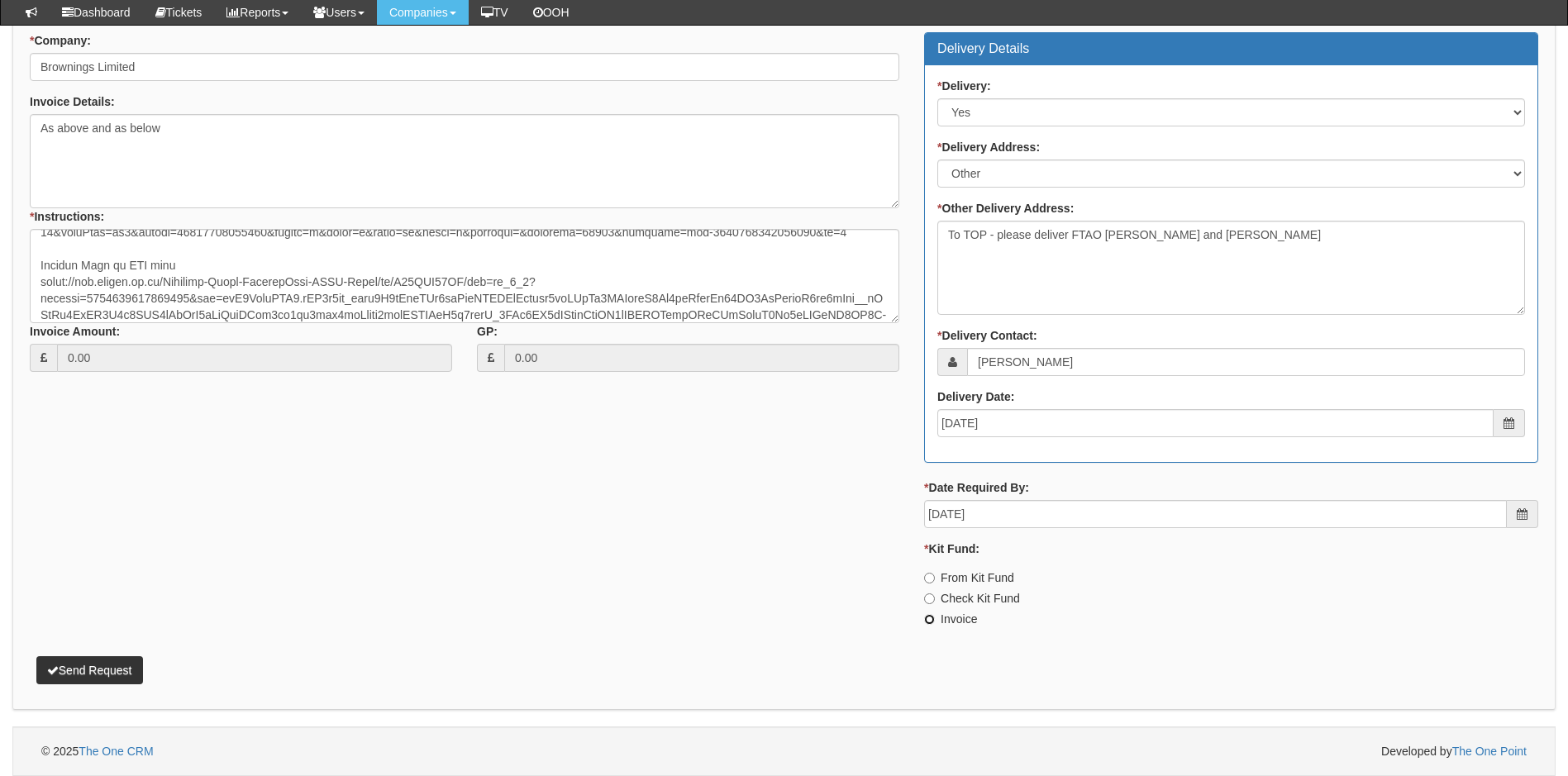
click at [930, 622] on input "Invoice" at bounding box center [929, 619] width 11 height 11
radio input "true"
click at [85, 671] on button "Send Request" at bounding box center [89, 671] width 106 height 28
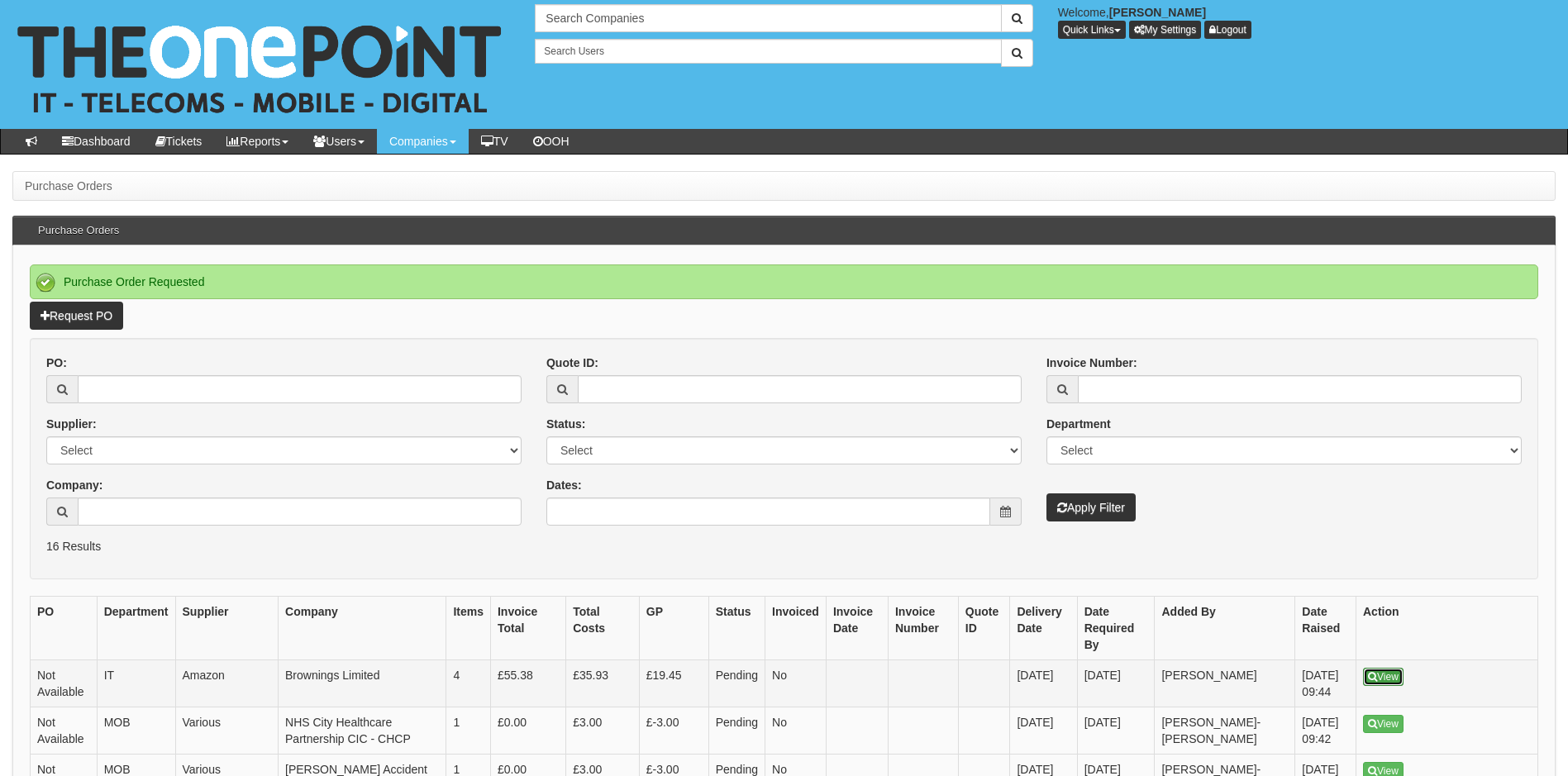
click at [1381, 668] on link "View" at bounding box center [1383, 677] width 40 height 18
